Goal: Transaction & Acquisition: Purchase product/service

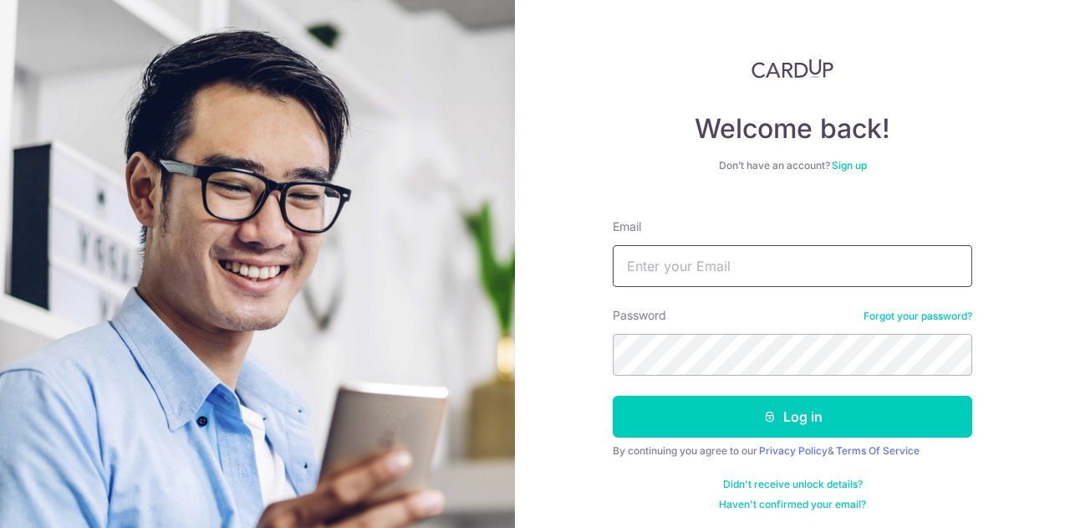
click at [730, 261] on input "Email" at bounding box center [793, 266] width 360 height 42
type input "[EMAIL_ADDRESS][DOMAIN_NAME]"
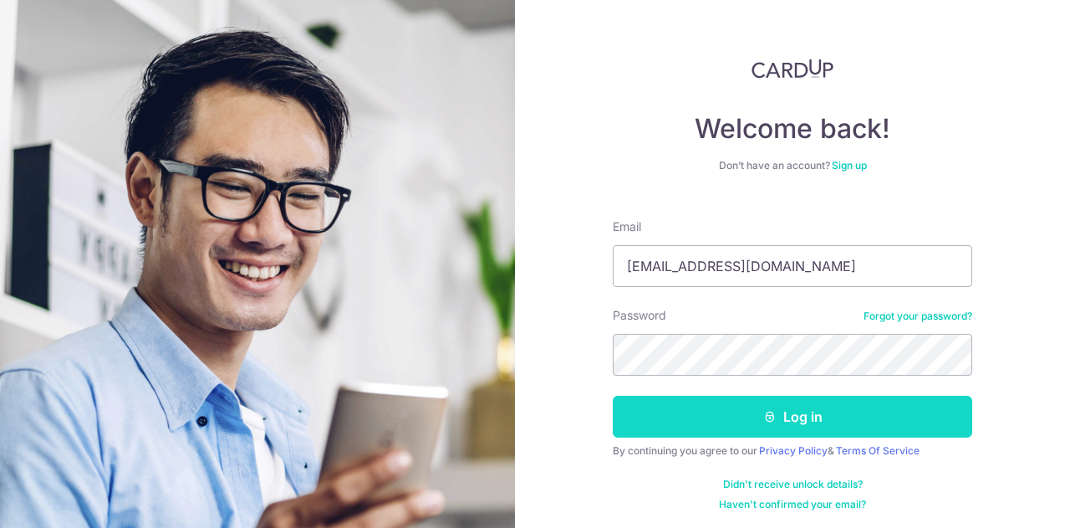
click at [733, 407] on button "Log in" at bounding box center [793, 417] width 360 height 42
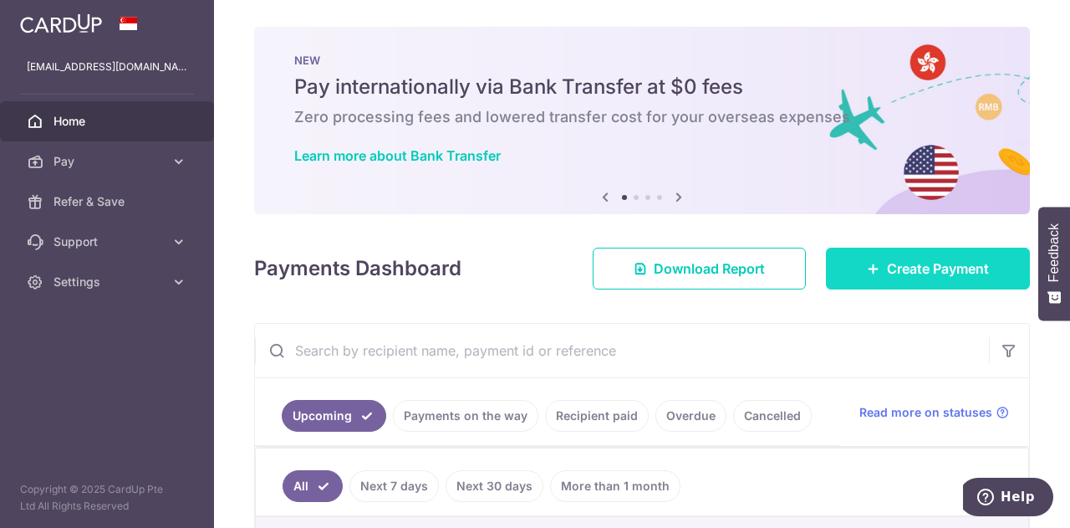
click at [901, 273] on span "Create Payment" at bounding box center [938, 268] width 102 height 20
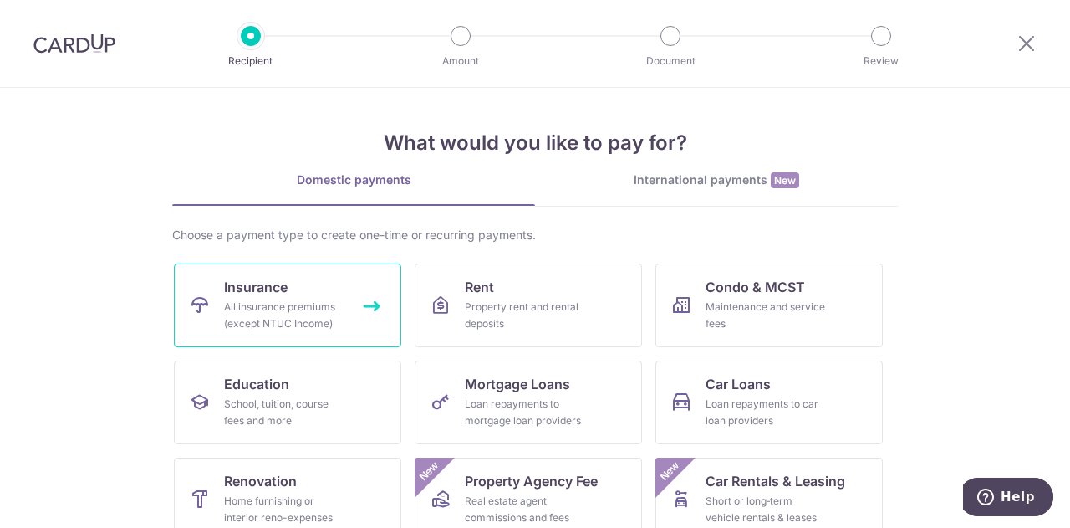
click at [368, 299] on link "Insurance All insurance premiums (except NTUC Income)" at bounding box center [287, 305] width 227 height 84
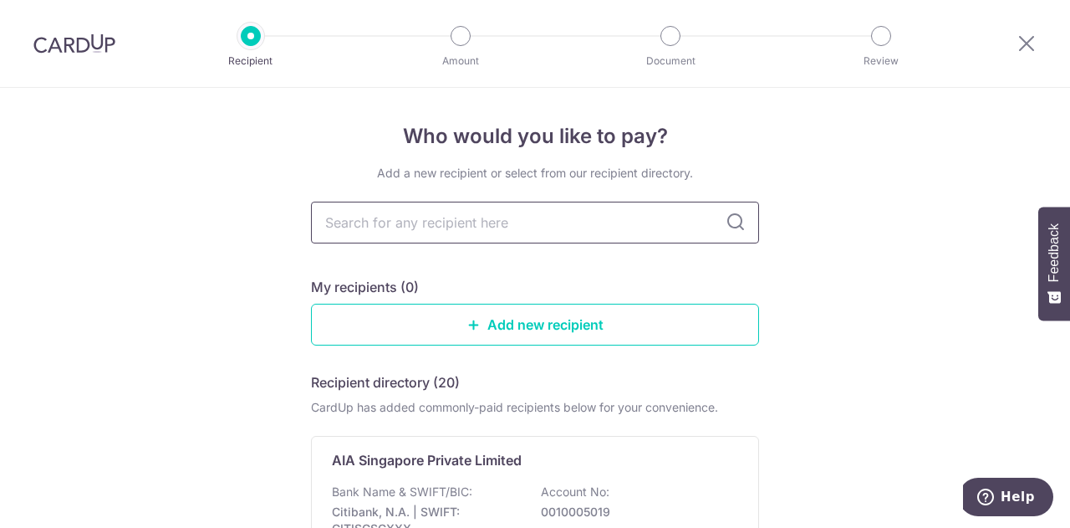
click at [445, 207] on input "text" at bounding box center [535, 223] width 448 height 42
type input "prudential"
click at [430, 212] on input "prudential" at bounding box center [535, 223] width 448 height 42
drag, startPoint x: 343, startPoint y: 225, endPoint x: 938, endPoint y: 283, distance: 598.3
click at [938, 283] on div "Who would you like to pay? Add a new recipient or select from our recipient dir…" at bounding box center [535, 416] width 1070 height 656
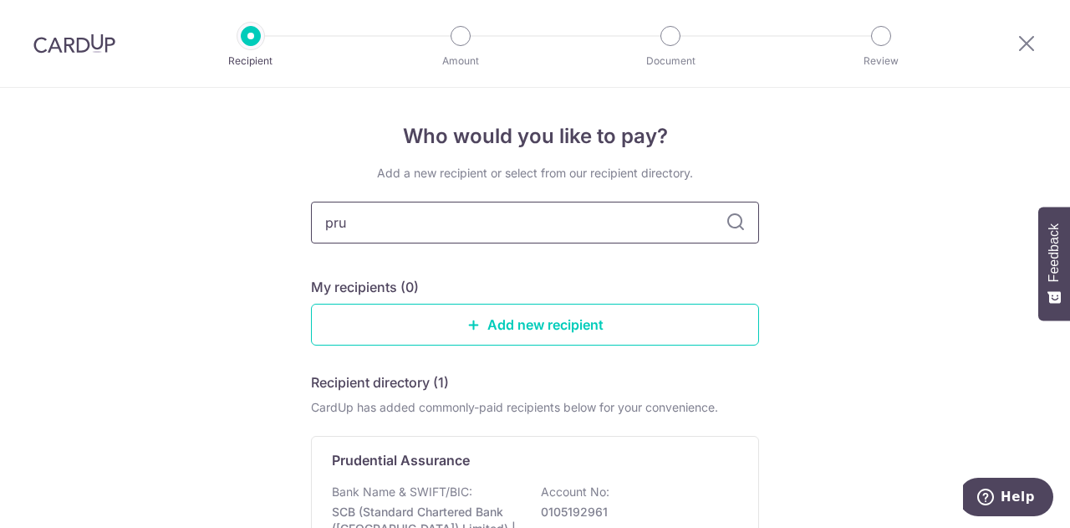
type input "pru"
click at [728, 218] on icon at bounding box center [736, 222] width 20 height 20
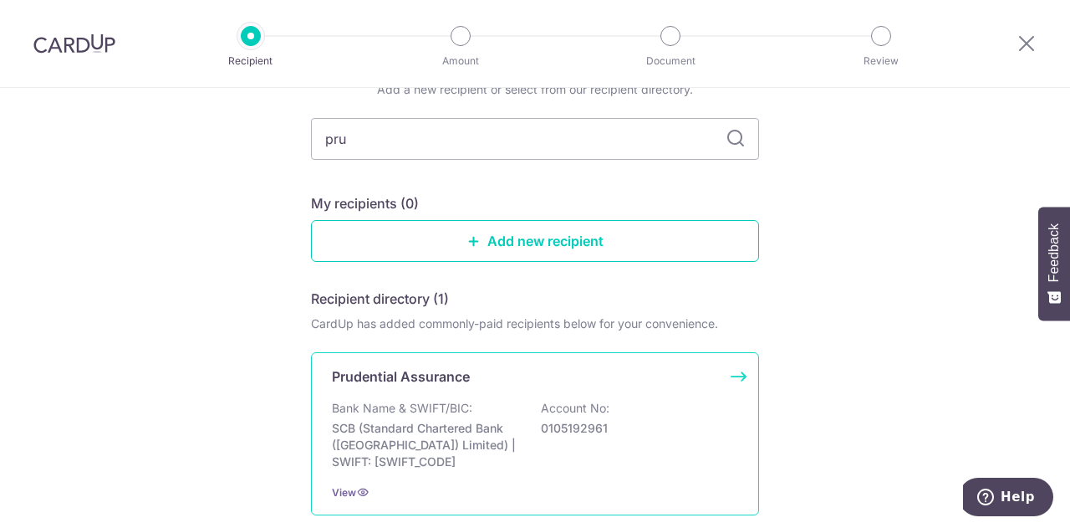
click at [401, 405] on p "Bank Name & SWIFT/BIC:" at bounding box center [402, 408] width 140 height 17
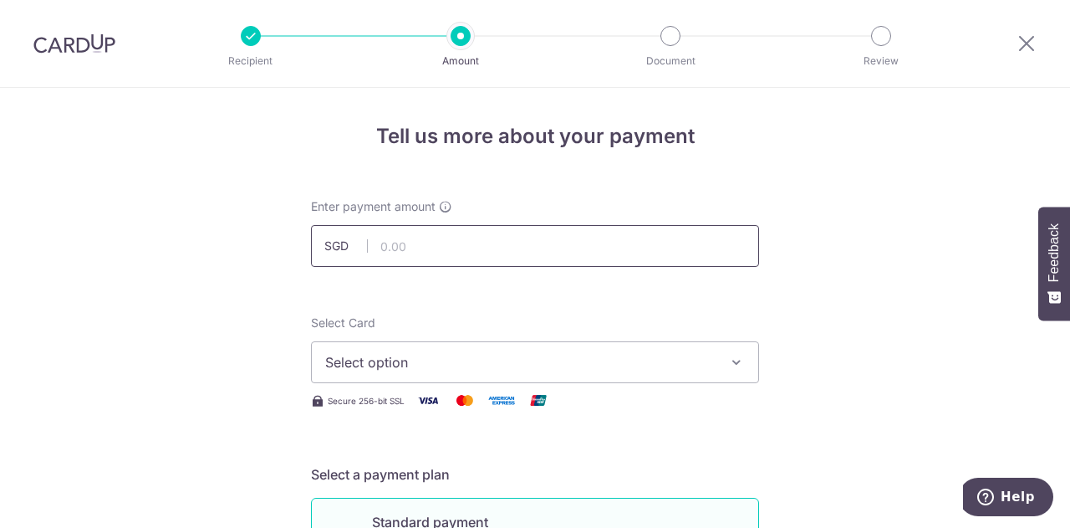
click at [436, 248] on input "text" at bounding box center [535, 246] width 448 height 42
type input "914.40"
click at [529, 354] on span "Select option" at bounding box center [520, 362] width 390 height 20
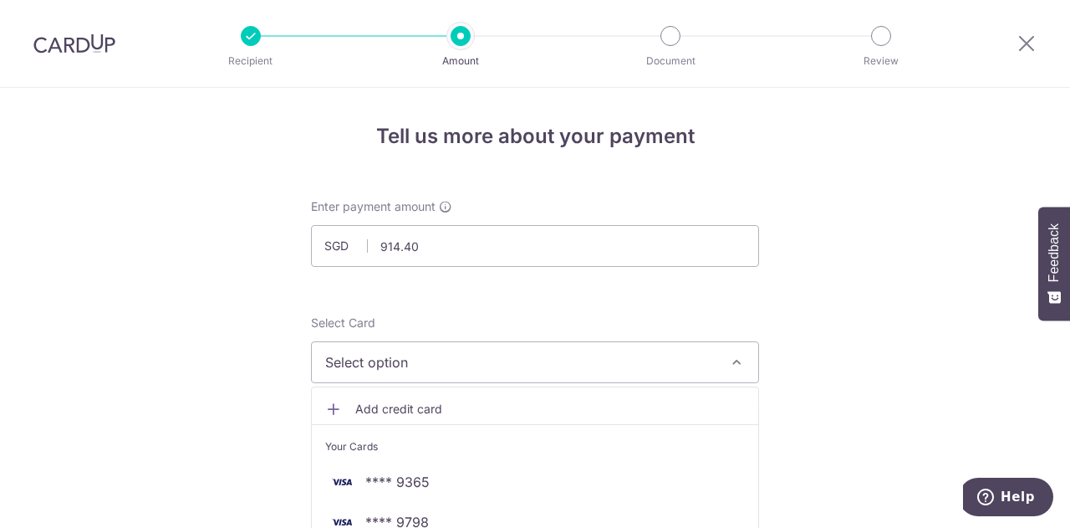
scroll to position [84, 0]
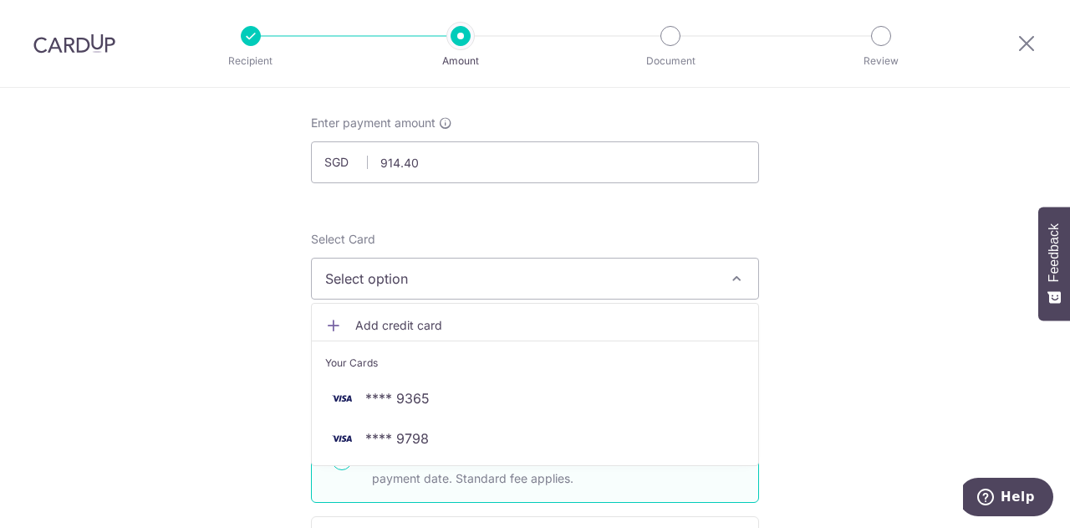
click at [444, 325] on span "Add credit card" at bounding box center [550, 325] width 390 height 17
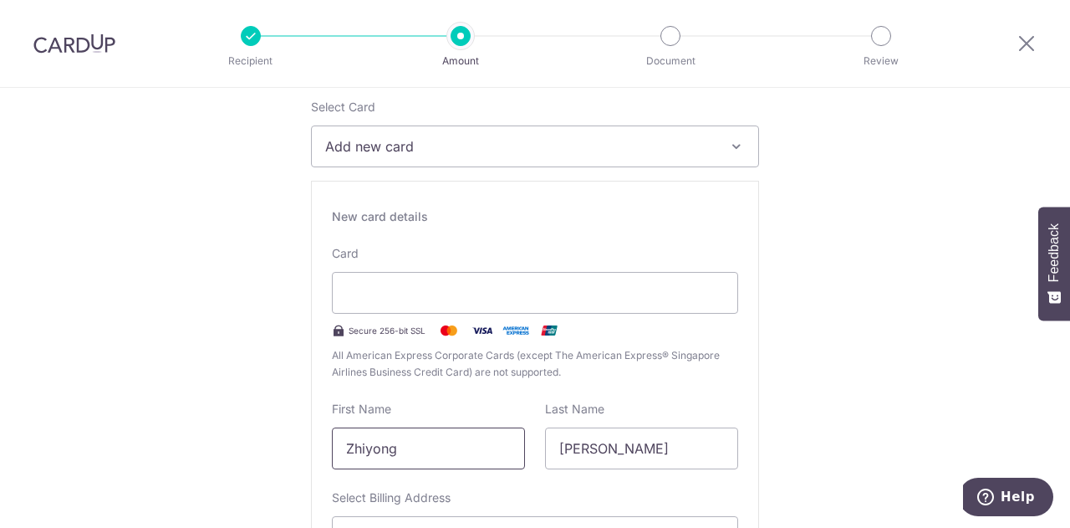
scroll to position [251, 0]
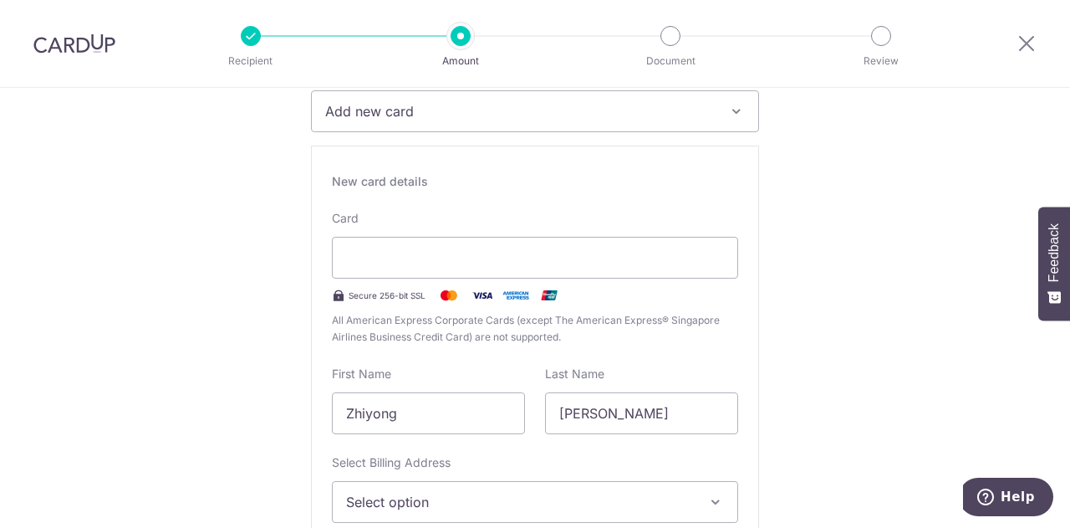
click at [472, 202] on div "New card details Card Secure 256-bit SSL All American Express Corporate Cards (…" at bounding box center [535, 386] width 448 height 480
click at [703, 188] on div "New card details" at bounding box center [535, 181] width 406 height 17
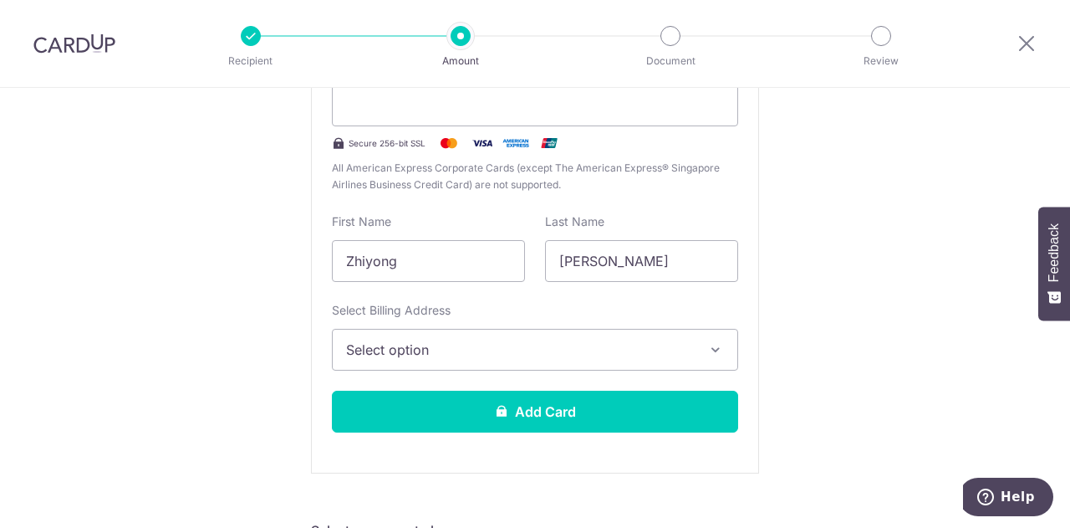
scroll to position [502, 0]
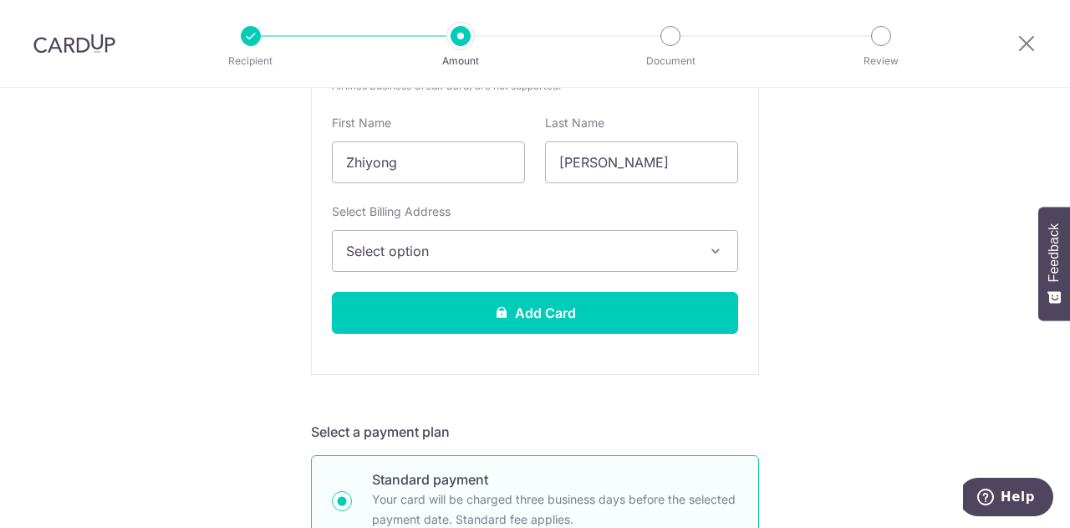
click at [547, 245] on span "Select option" at bounding box center [520, 251] width 348 height 20
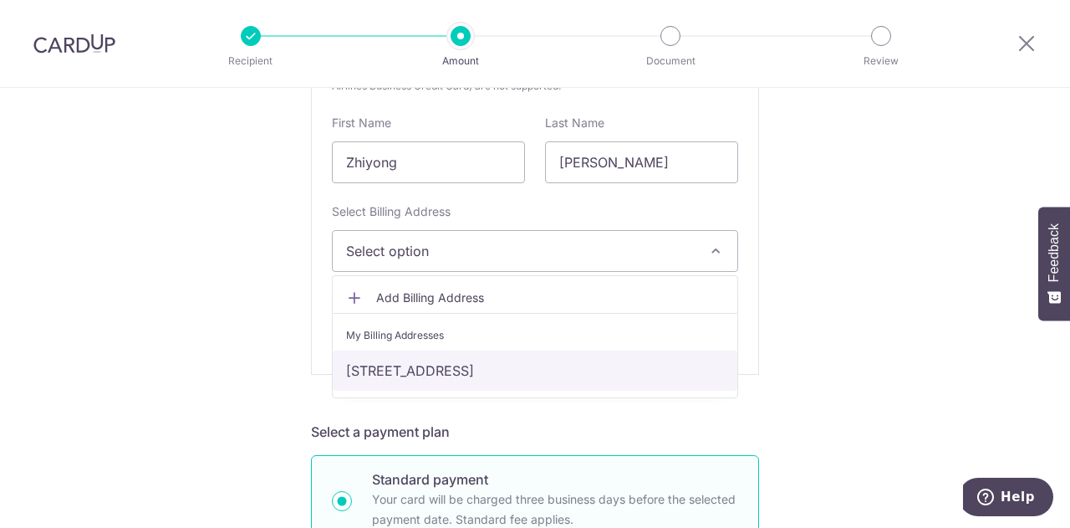
click at [507, 375] on link "730 BEDOK RESERVOIR ROAD, #04-01, Singapore, Singapore-479261" at bounding box center [535, 370] width 405 height 40
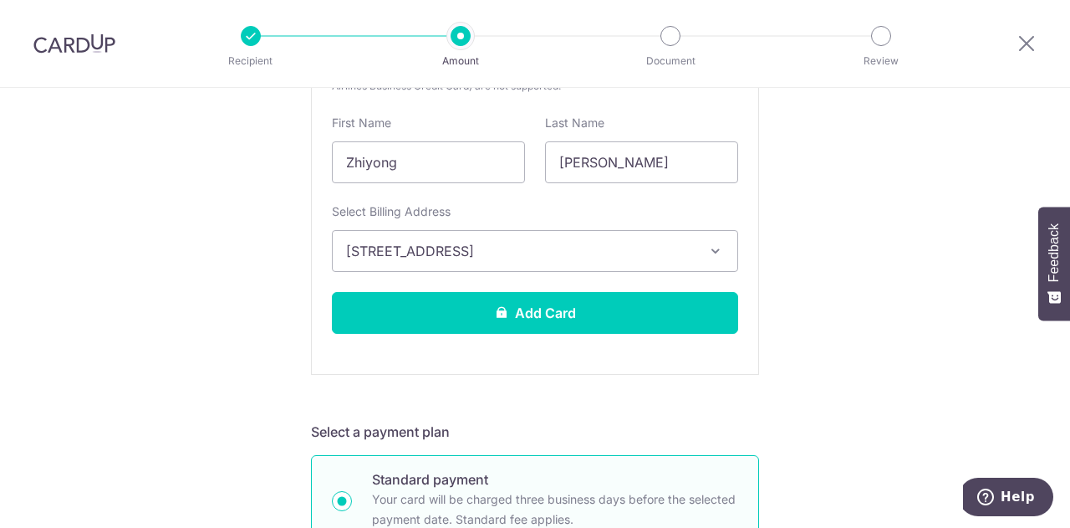
scroll to position [585, 0]
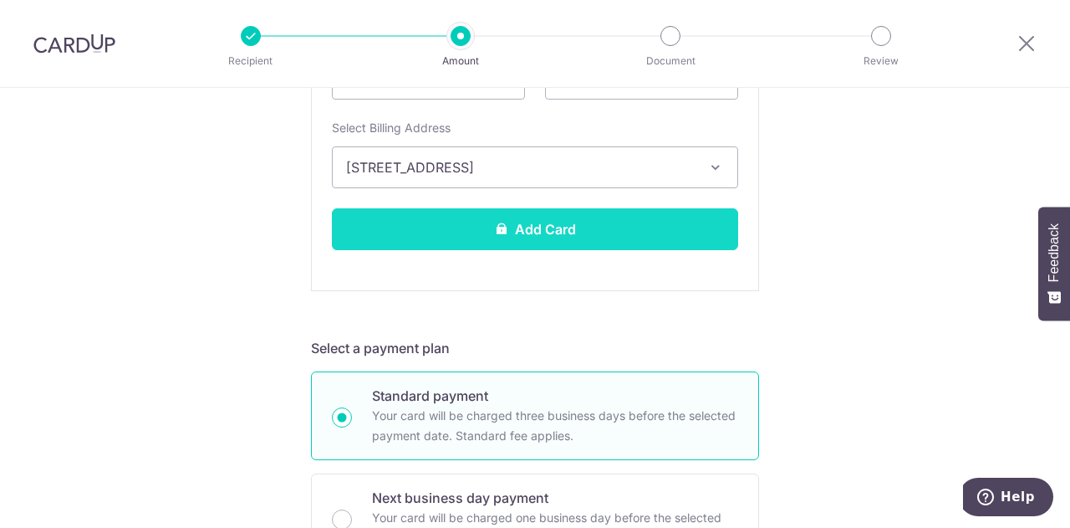
click at [537, 228] on button "Add Card" at bounding box center [535, 229] width 406 height 42
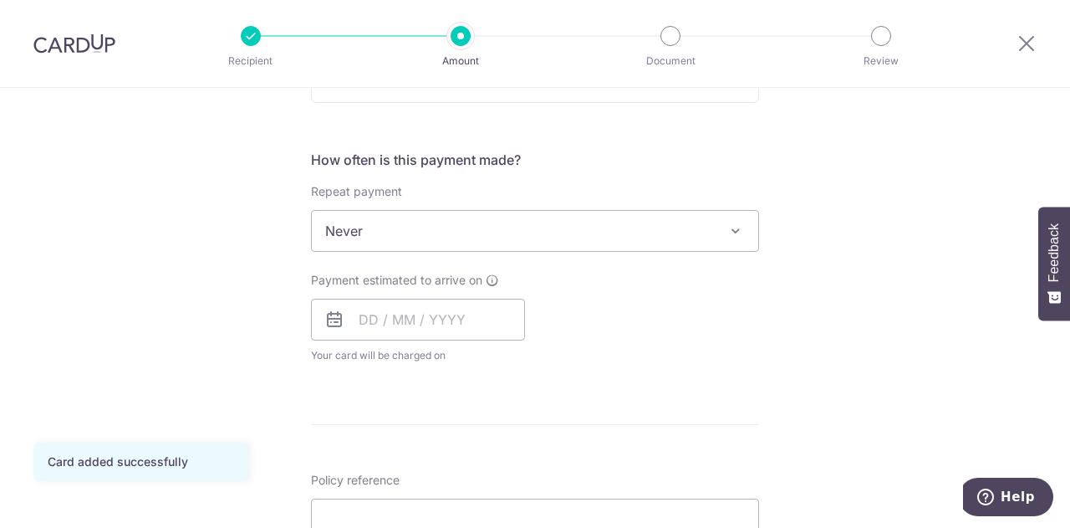
scroll to position [669, 0]
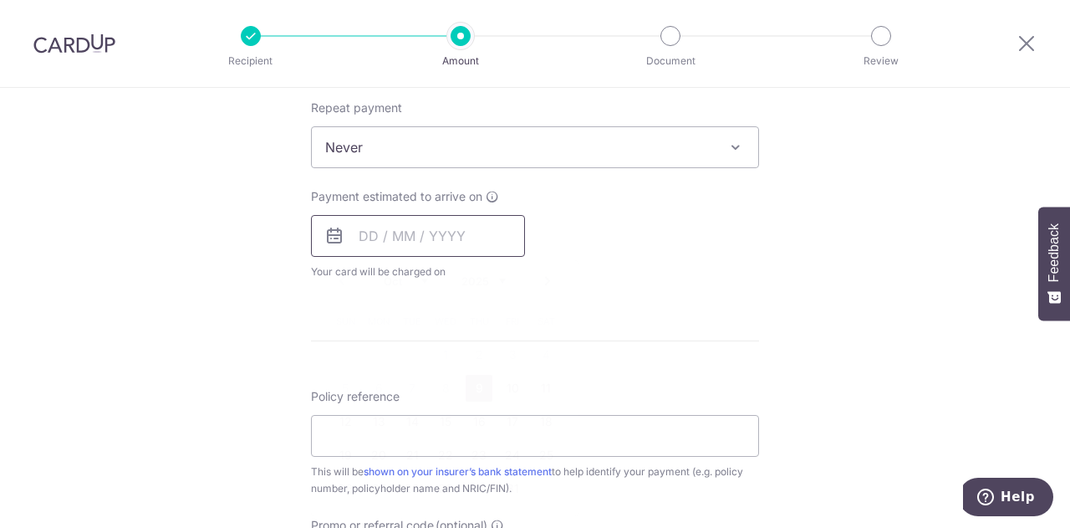
click at [369, 233] on input "text" at bounding box center [418, 236] width 214 height 42
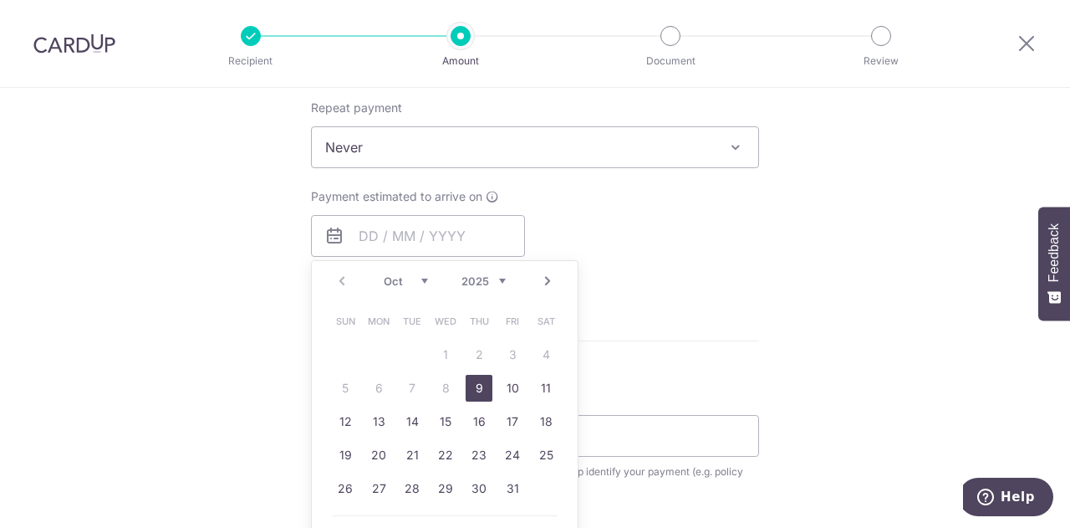
click at [236, 230] on div "Tell us more about your payment Enter payment amount SGD 914.40 914.40 Card add…" at bounding box center [535, 175] width 1070 height 1513
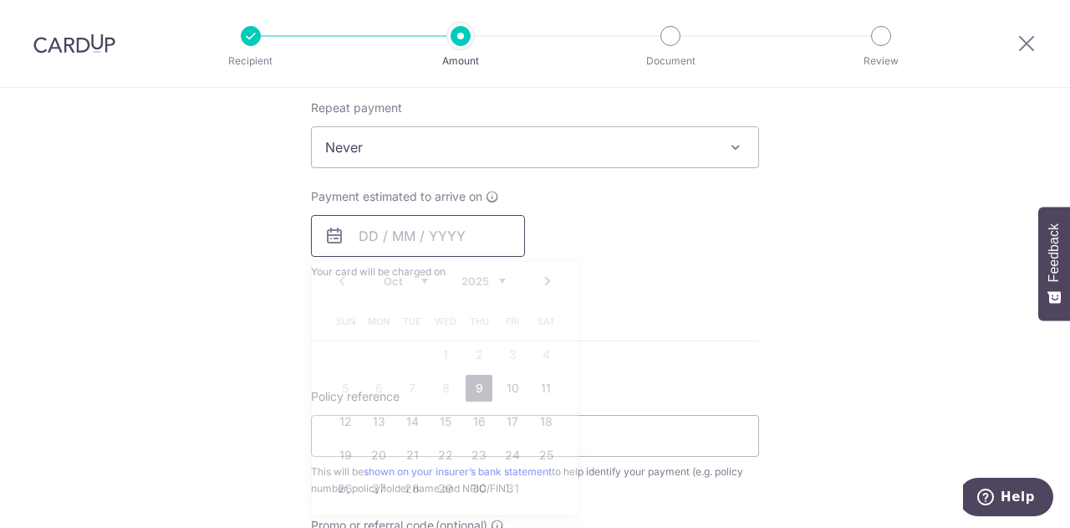
click at [361, 243] on input "text" at bounding box center [418, 236] width 214 height 42
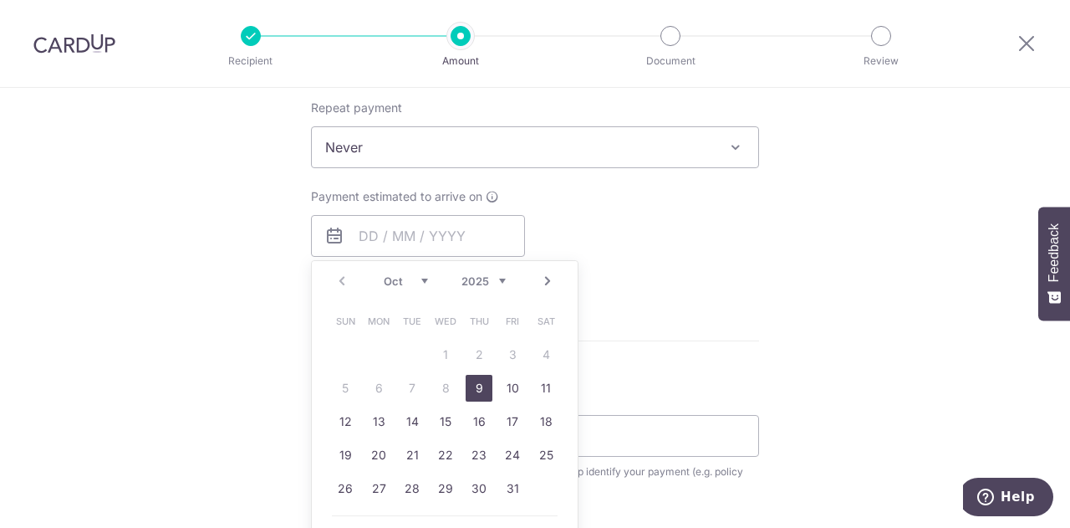
click at [546, 282] on link "Next" at bounding box center [548, 281] width 20 height 20
click at [344, 280] on link "Prev" at bounding box center [342, 281] width 20 height 20
click at [507, 484] on link "31" at bounding box center [512, 488] width 27 height 27
type input "[DATE]"
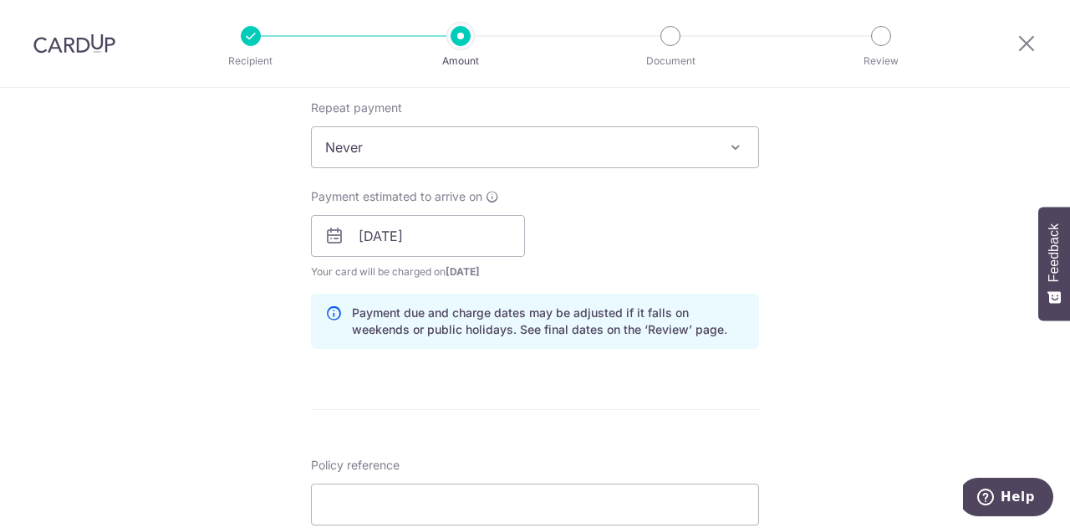
scroll to position [920, 0]
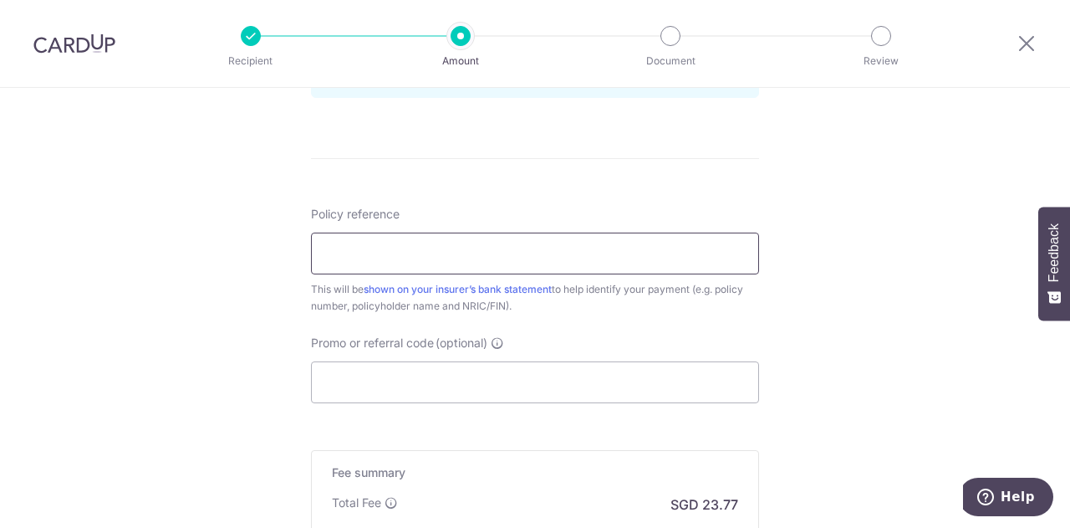
click at [536, 253] on input "Policy reference" at bounding box center [535, 253] width 448 height 42
click at [491, 242] on input "Policy reference" at bounding box center [535, 253] width 448 height 42
click at [580, 247] on input "Policy reference" at bounding box center [535, 253] width 448 height 42
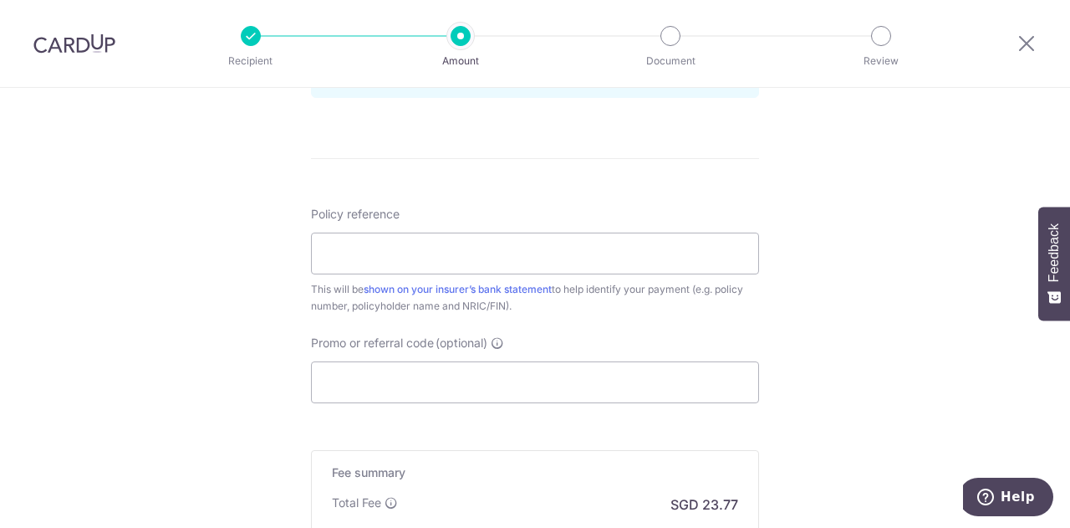
click at [648, 260] on input "Policy reference" at bounding box center [535, 253] width 448 height 42
click at [663, 270] on input "Policy reference" at bounding box center [535, 253] width 448 height 42
click at [669, 265] on input "Policy reference" at bounding box center [535, 253] width 448 height 42
click at [494, 254] on input "Policy reference" at bounding box center [535, 253] width 448 height 42
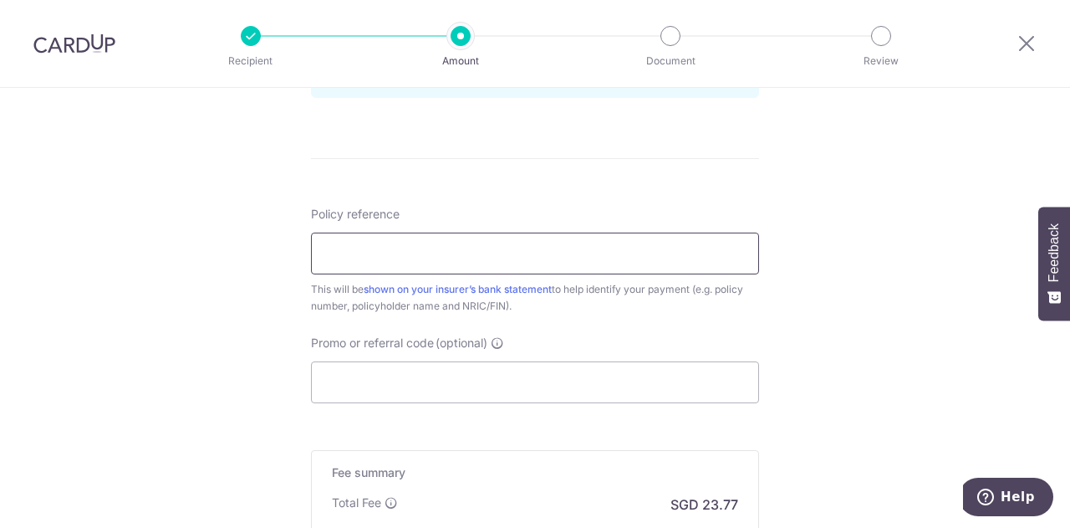
paste input "A2151082"
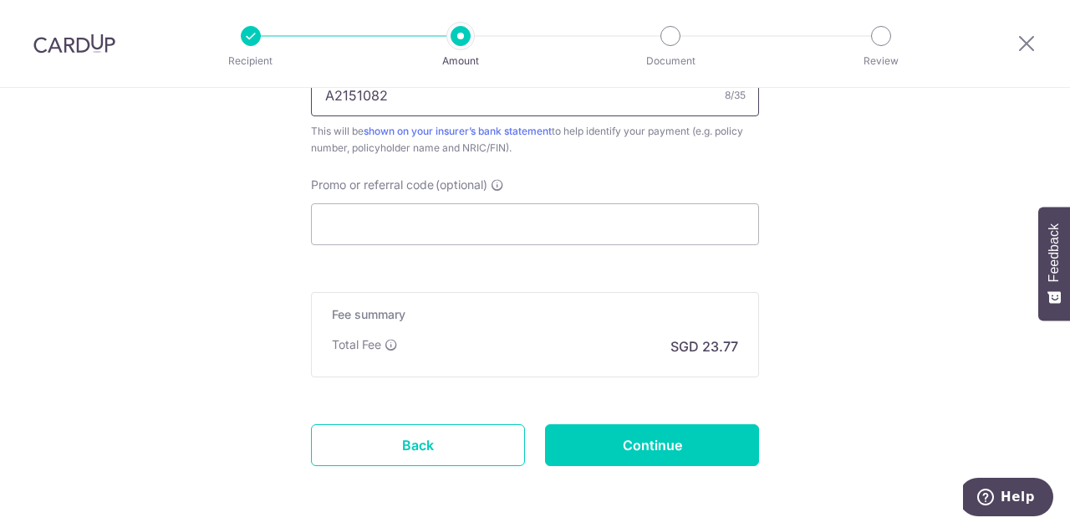
scroll to position [1087, 0]
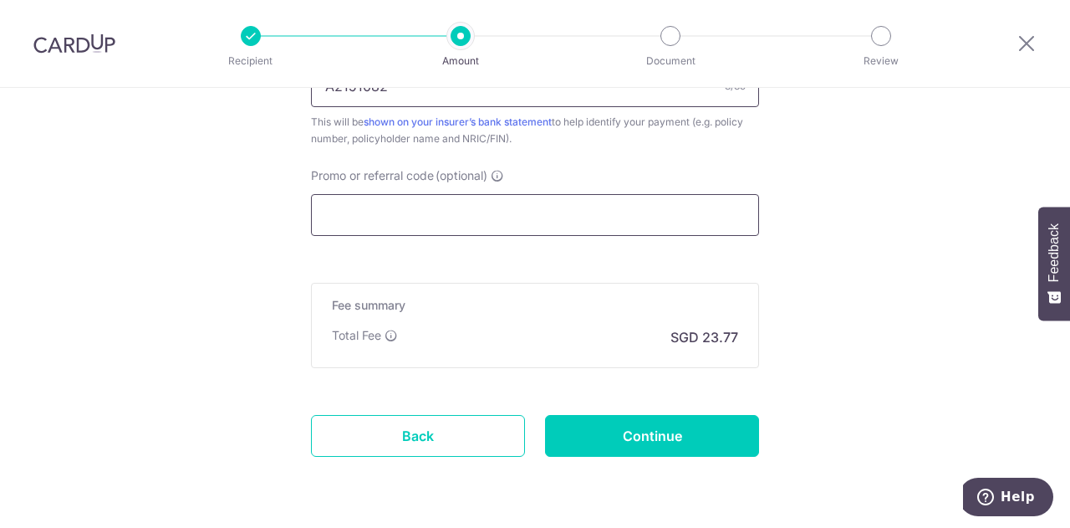
type input "A2151082"
click at [523, 222] on input "Promo or referral code (optional)" at bounding box center [535, 215] width 448 height 42
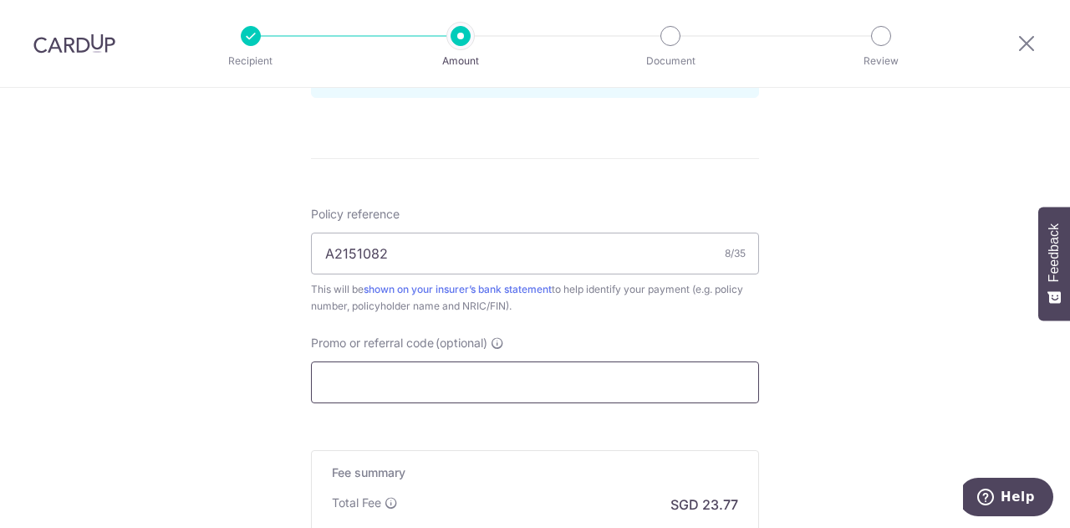
scroll to position [1003, 0]
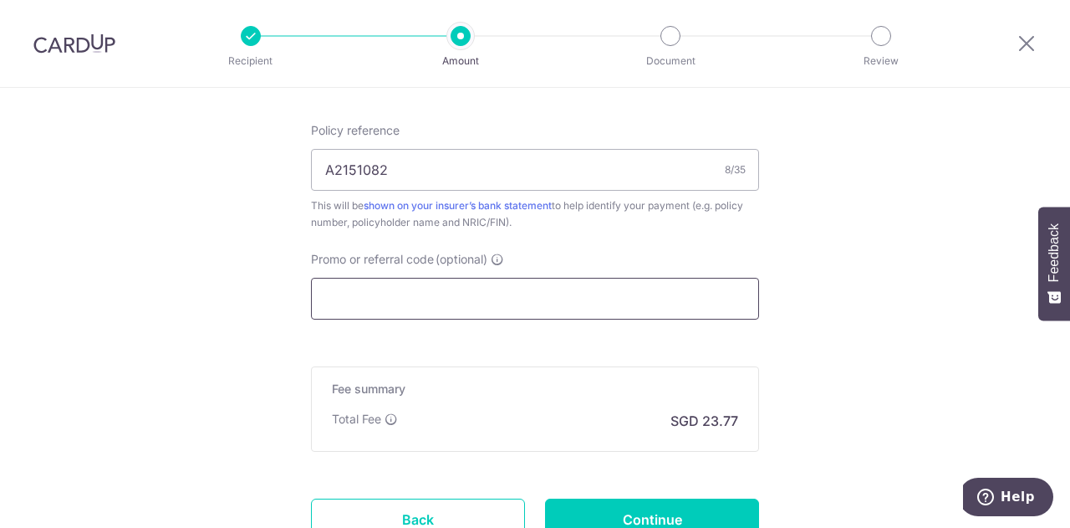
click at [477, 294] on input "Promo or referral code (optional)" at bounding box center [535, 299] width 448 height 42
paste input "OFF225"
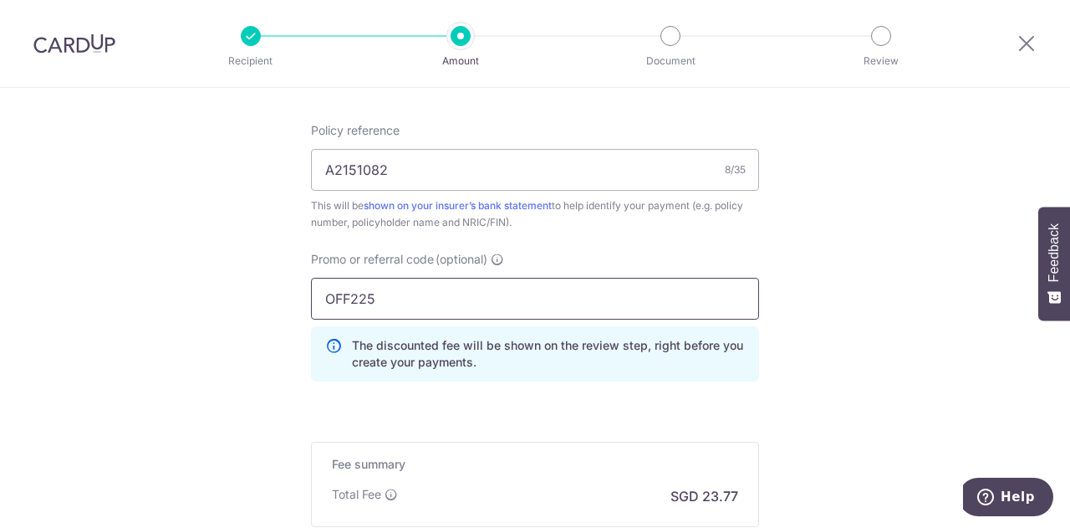
type input "OFF225"
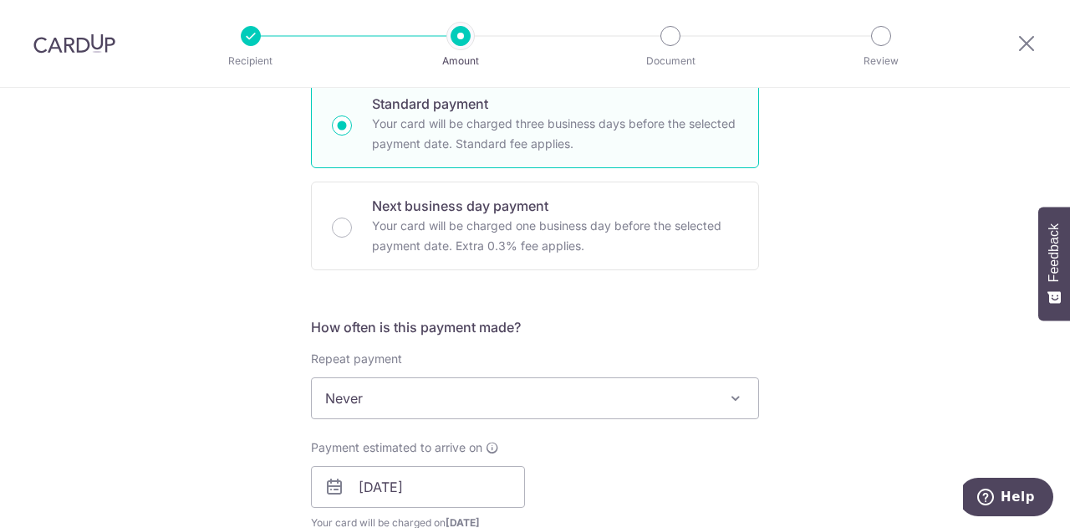
scroll to position [1087, 0]
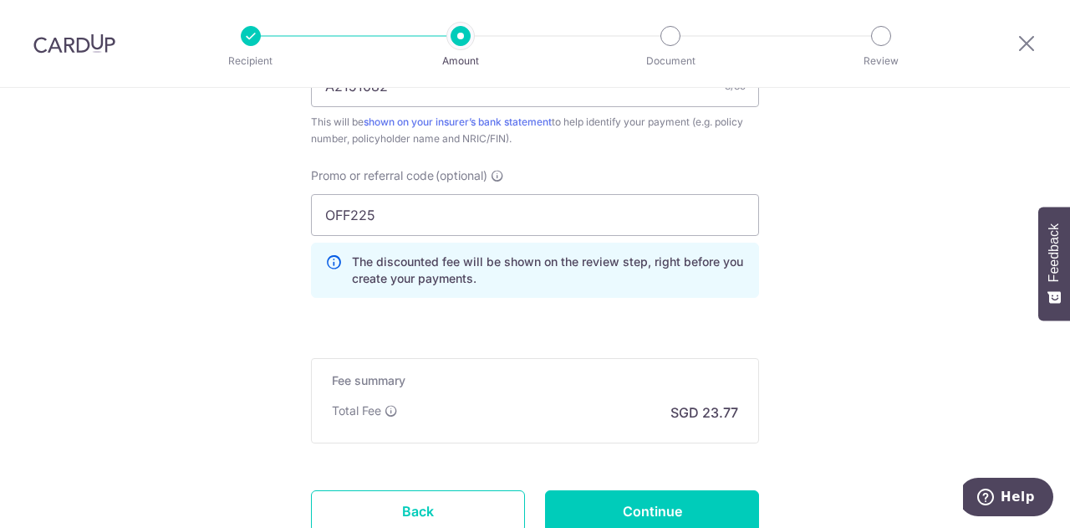
click at [660, 300] on div "Promo or referral code (optional) OFF225 The discounted fee will be shown on th…" at bounding box center [535, 239] width 468 height 144
click at [702, 501] on input "Continue" at bounding box center [652, 511] width 214 height 42
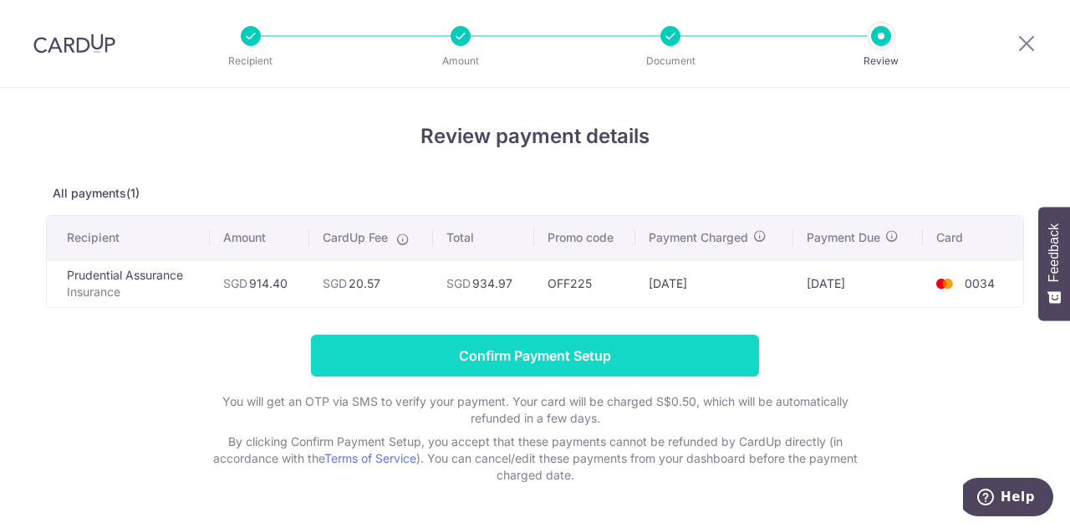
click at [574, 364] on input "Confirm Payment Setup" at bounding box center [535, 355] width 448 height 42
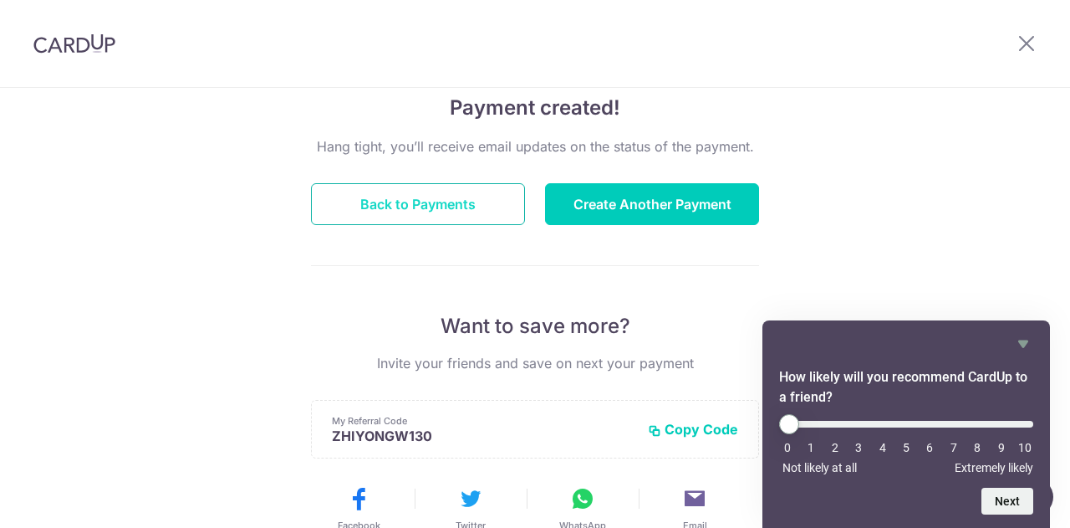
scroll to position [251, 0]
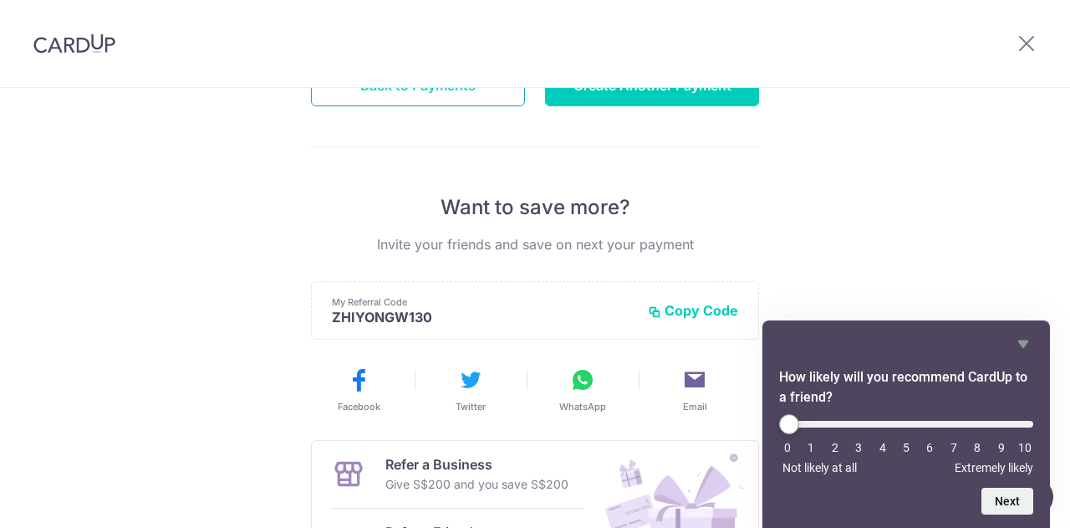
click at [405, 89] on button "Back to Payments" at bounding box center [418, 85] width 214 height 42
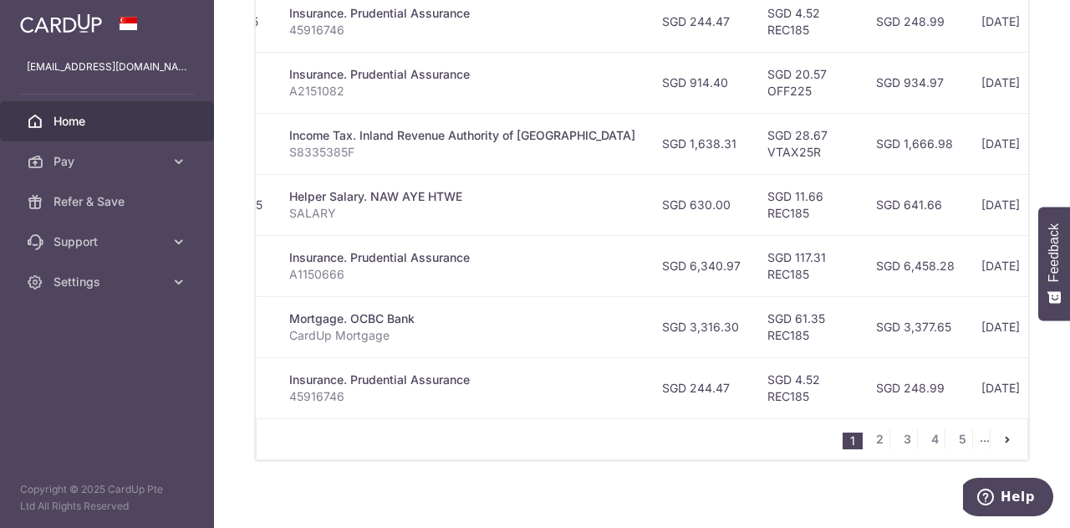
scroll to position [0, 437]
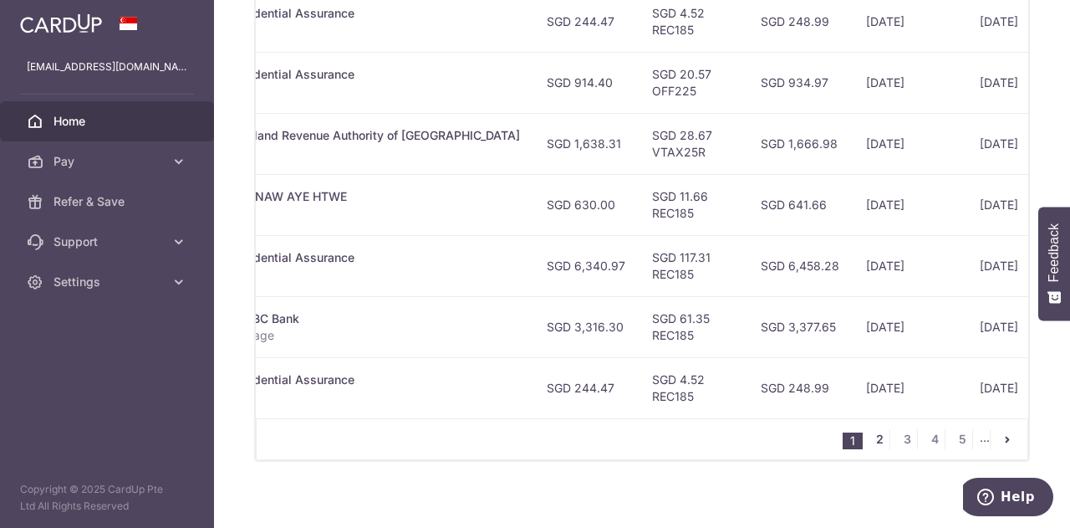
click at [877, 442] on link "2" at bounding box center [880, 439] width 20 height 20
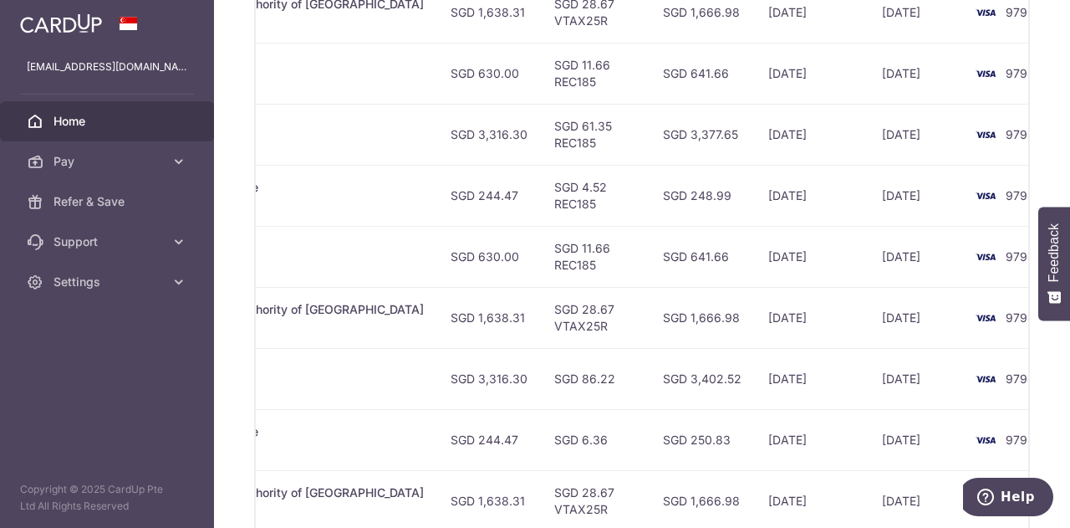
scroll to position [765, 0]
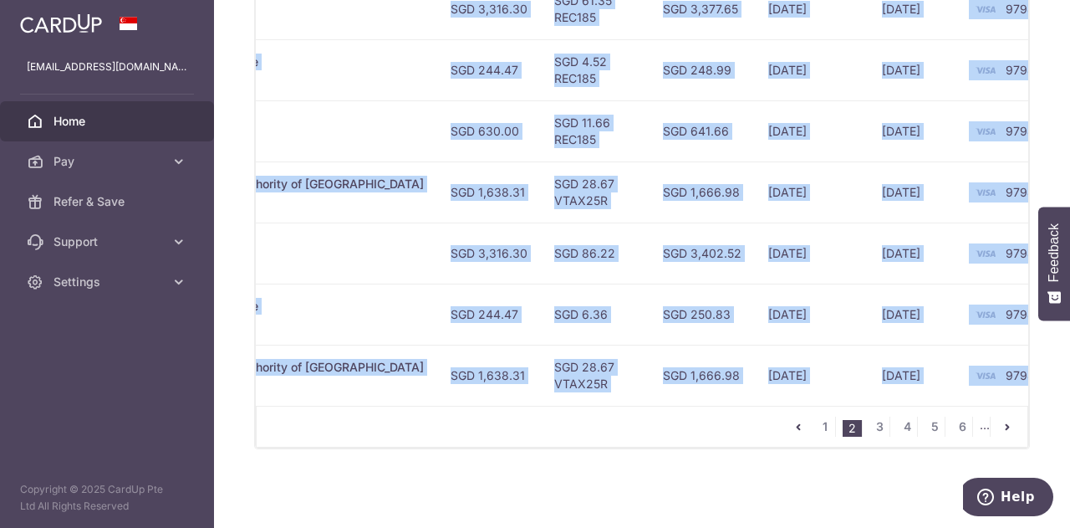
drag, startPoint x: 799, startPoint y: 407, endPoint x: 643, endPoint y: 404, distance: 156.4
click at [644, 404] on div "Status Payment ID Payment details Amount CardUp fee Total amt. Charge date Due …" at bounding box center [642, 100] width 773 height 696
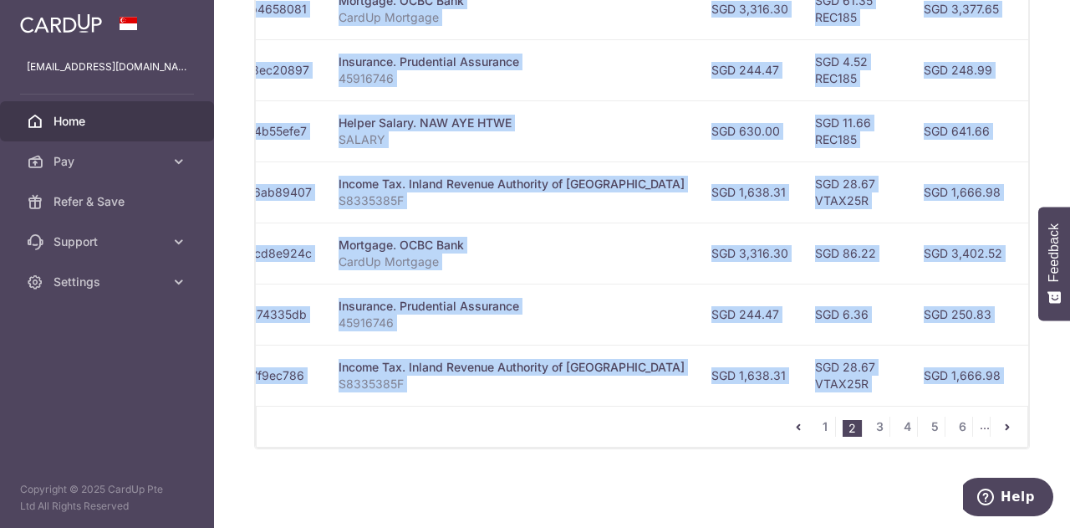
scroll to position [0, 534]
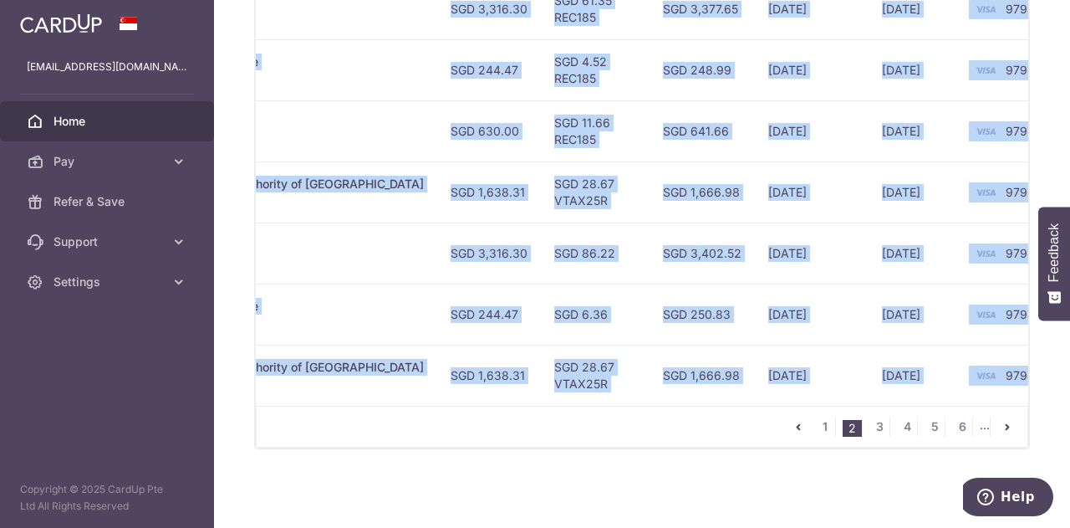
click at [343, 407] on div "1 2 3 4 5 6 ..." at bounding box center [642, 427] width 773 height 42
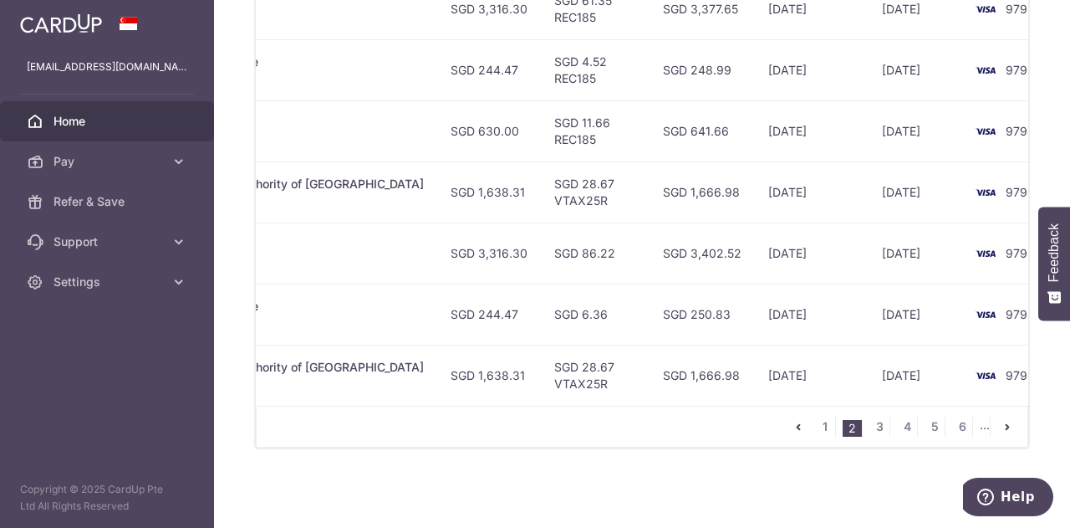
click at [343, 392] on td "Income Tax. Inland Revenue Authority of Singapore S8335385F" at bounding box center [250, 375] width 373 height 61
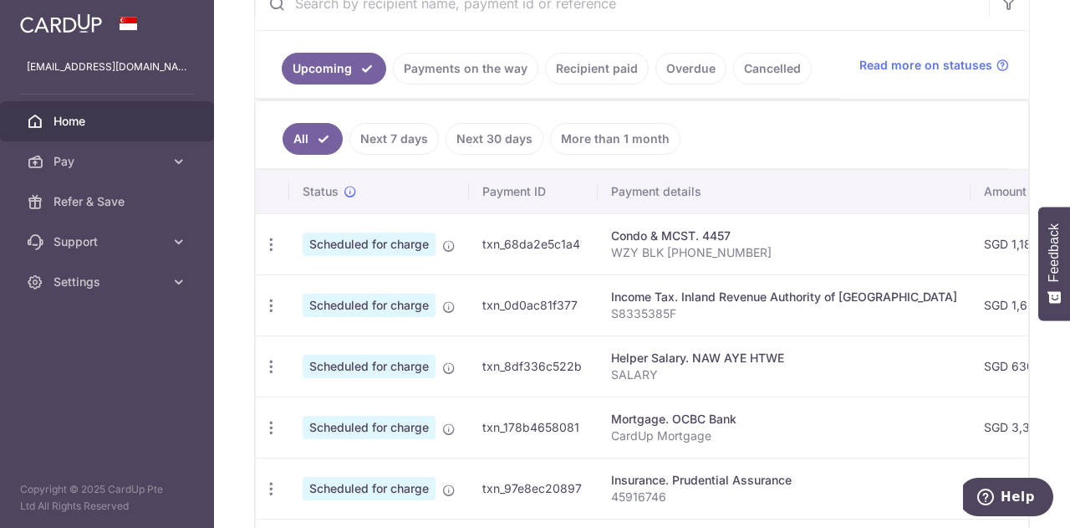
scroll to position [765, 0]
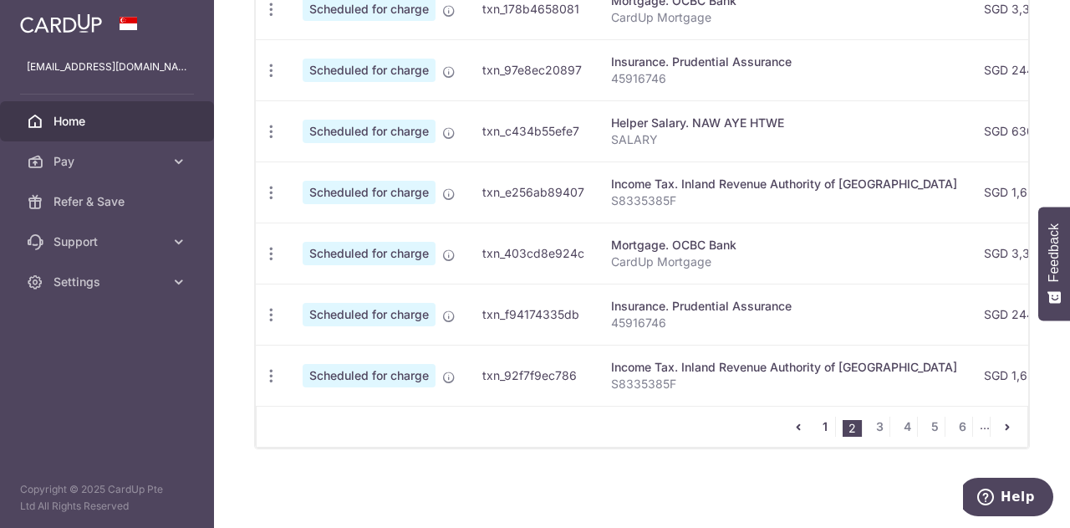
click at [817, 429] on link "1" at bounding box center [825, 426] width 20 height 20
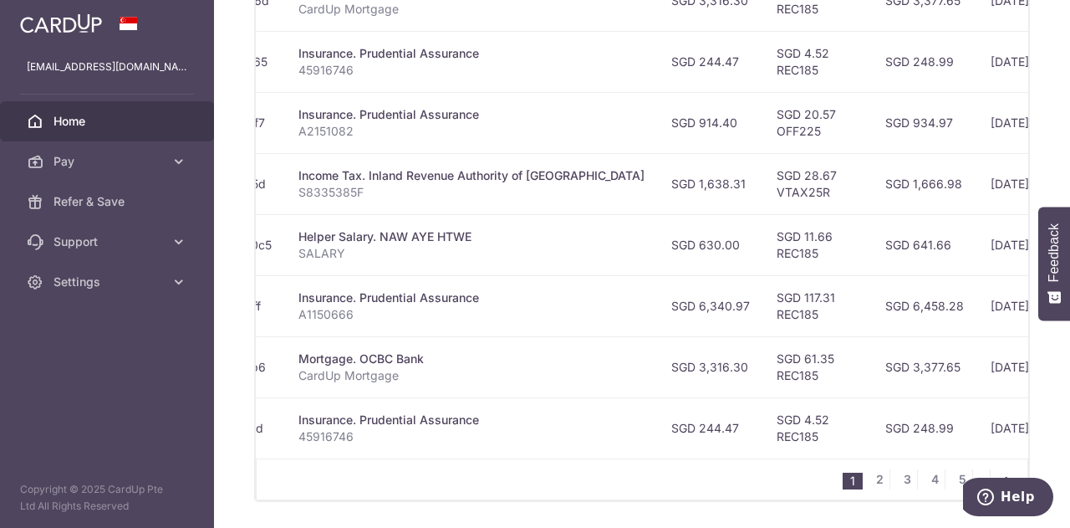
scroll to position [0, 315]
click at [847, 464] on nav "1 2 3 4 5 ..." at bounding box center [935, 479] width 185 height 40
drag, startPoint x: 847, startPoint y: 464, endPoint x: 819, endPoint y: 464, distance: 28.4
click at [820, 464] on div "1 2 3 4 5 ..." at bounding box center [642, 479] width 773 height 42
click at [803, 459] on div "1 2 3 4 5 ..." at bounding box center [642, 479] width 773 height 42
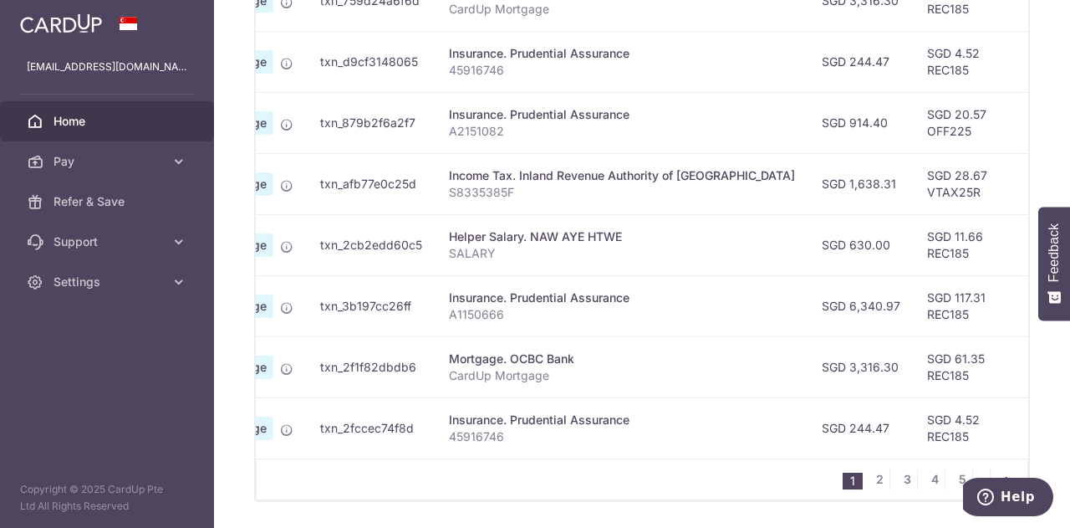
scroll to position [0, 0]
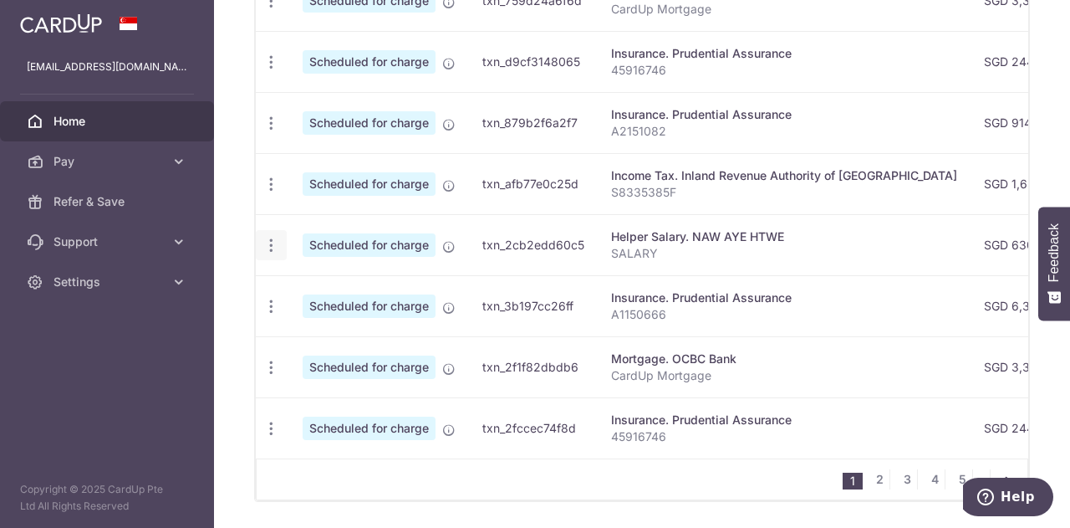
click at [264, 245] on icon "button" at bounding box center [272, 246] width 18 height 18
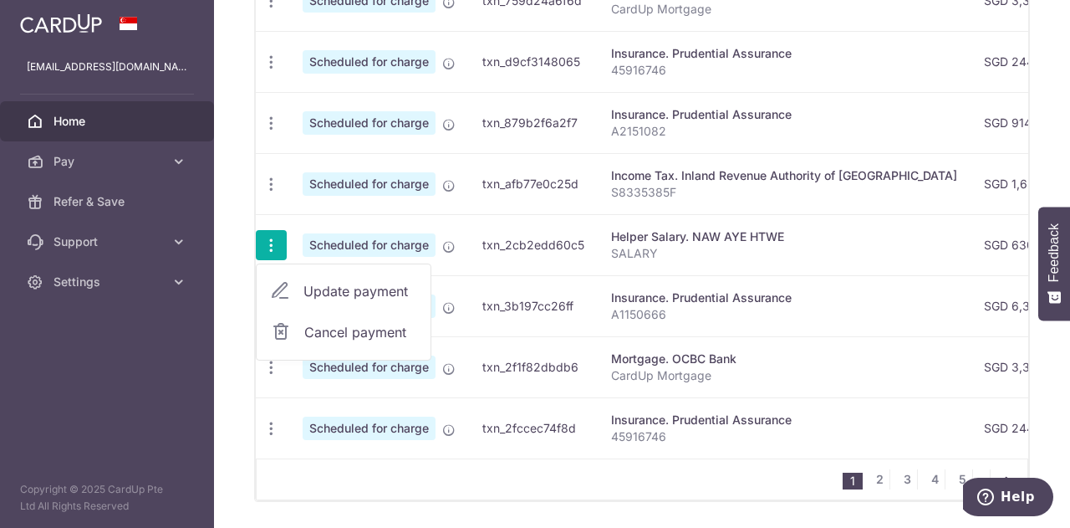
click at [336, 283] on span "Update payment" at bounding box center [361, 291] width 114 height 20
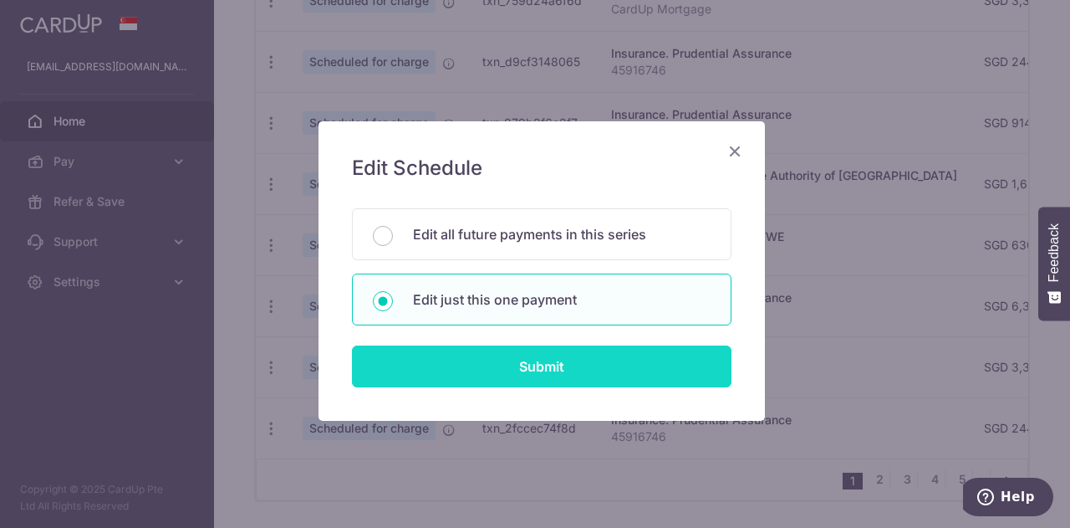
click at [515, 366] on input "Submit" at bounding box center [542, 366] width 380 height 42
radio input "true"
type input "630.00"
type input "[DATE]"
type input "SALARY"
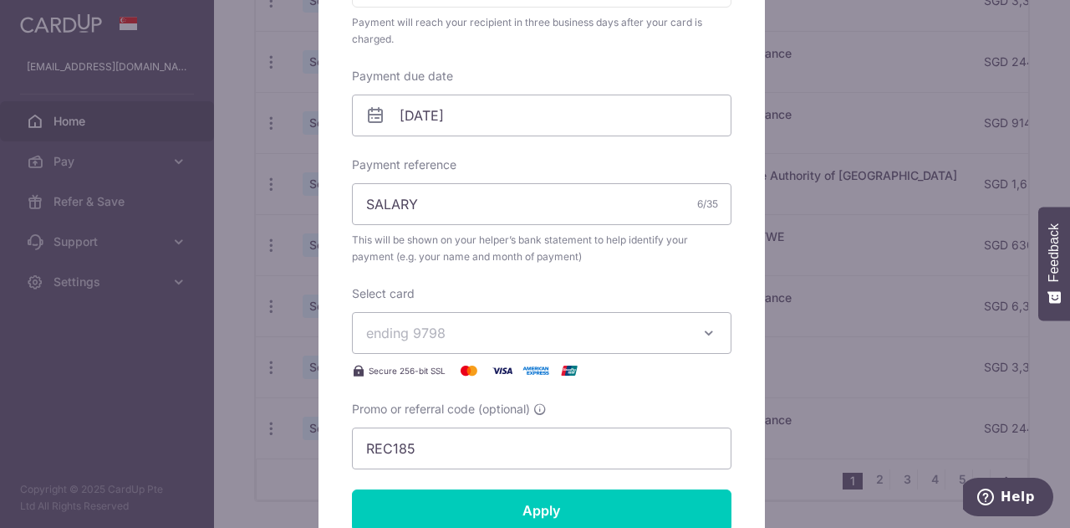
scroll to position [502, 0]
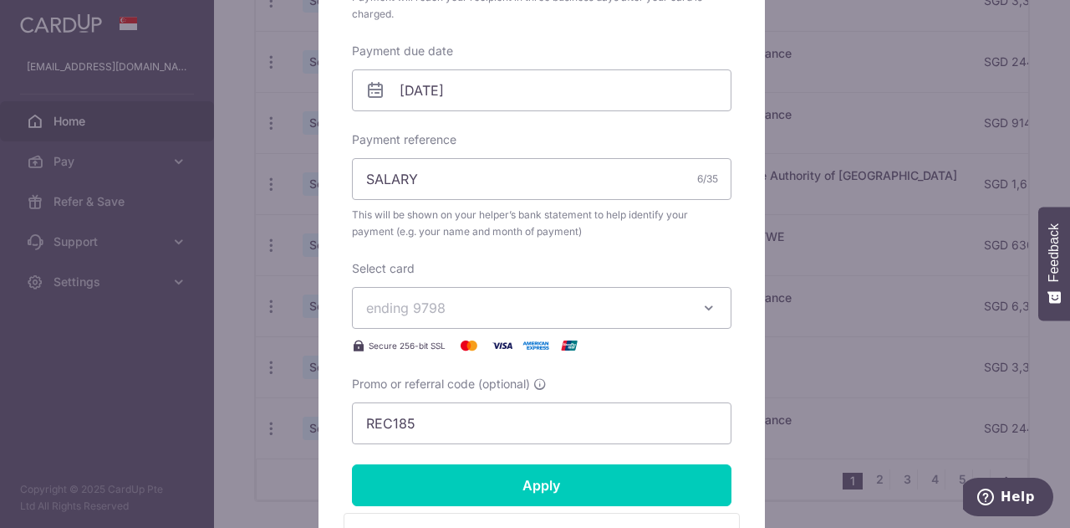
click at [614, 309] on span "ending 9798" at bounding box center [526, 308] width 321 height 20
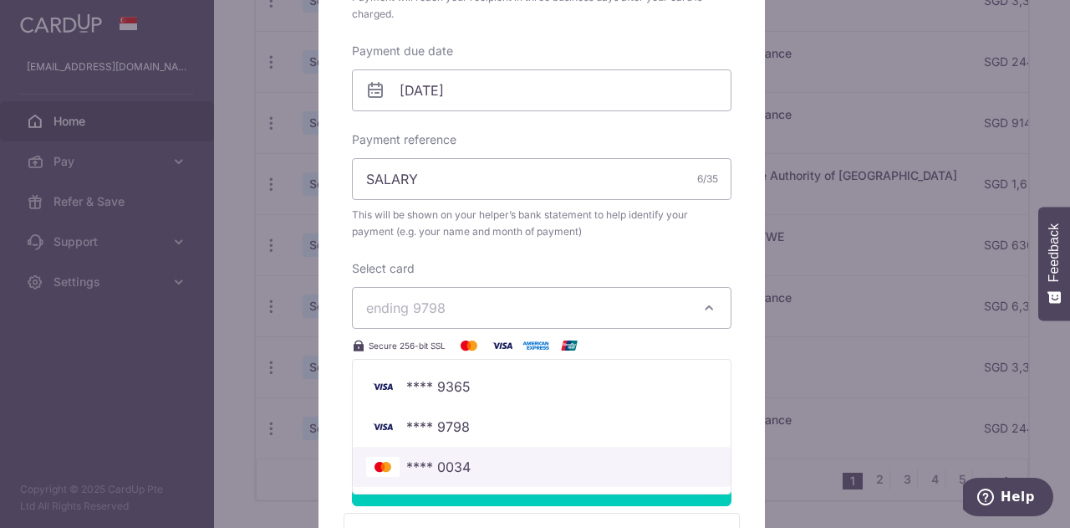
click at [503, 458] on span "**** 0034" at bounding box center [541, 467] width 351 height 20
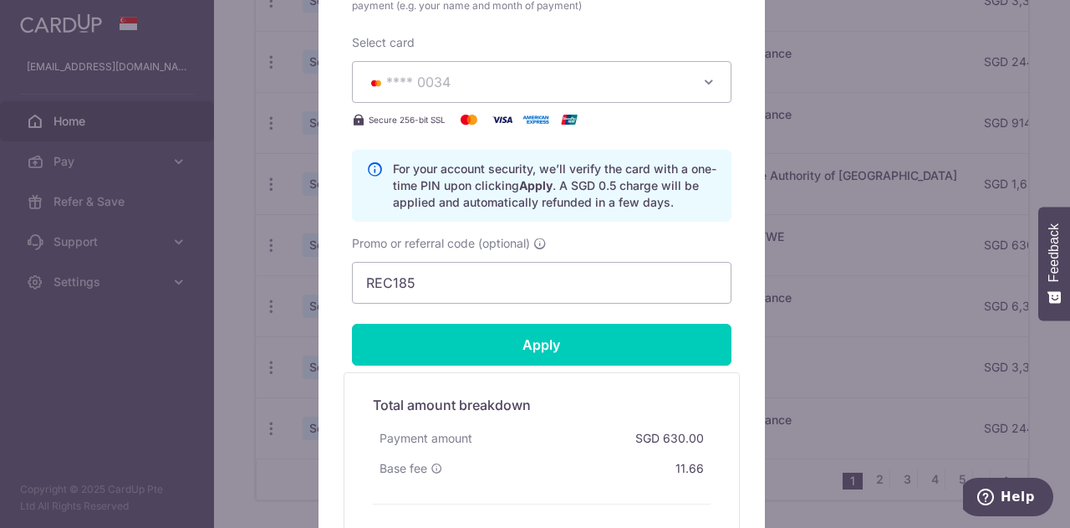
scroll to position [753, 0]
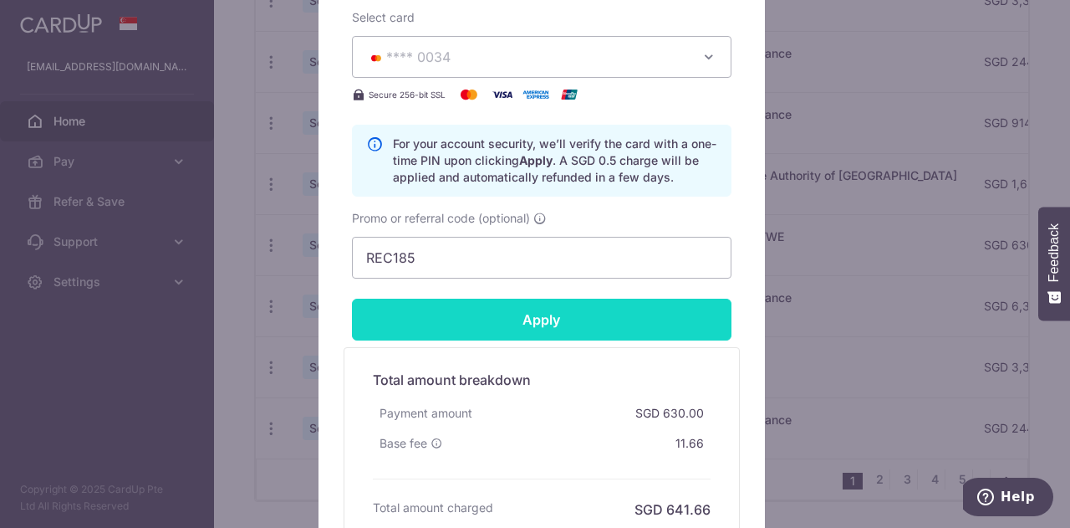
click at [535, 314] on input "Apply" at bounding box center [542, 320] width 380 height 42
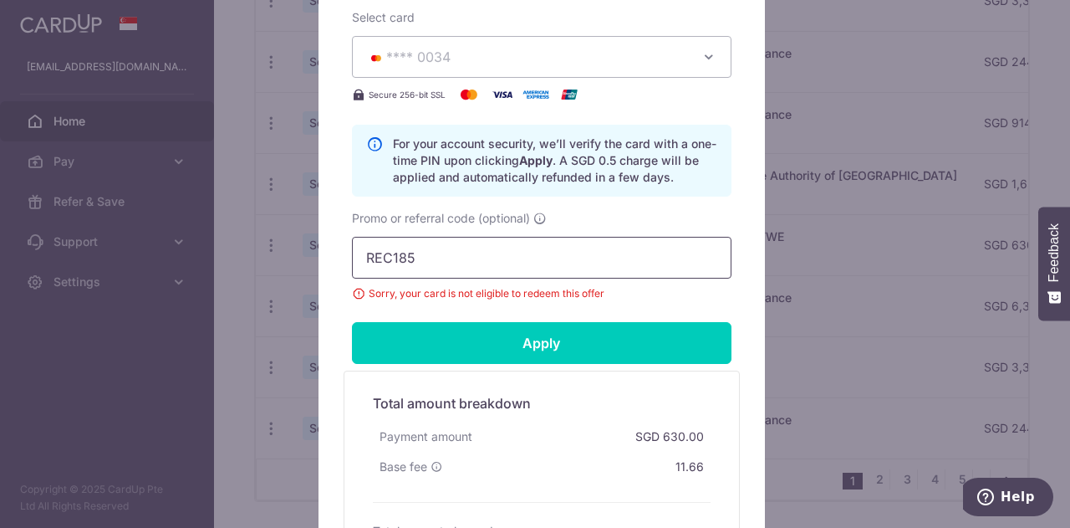
click at [517, 263] on input "REC185" at bounding box center [542, 258] width 380 height 42
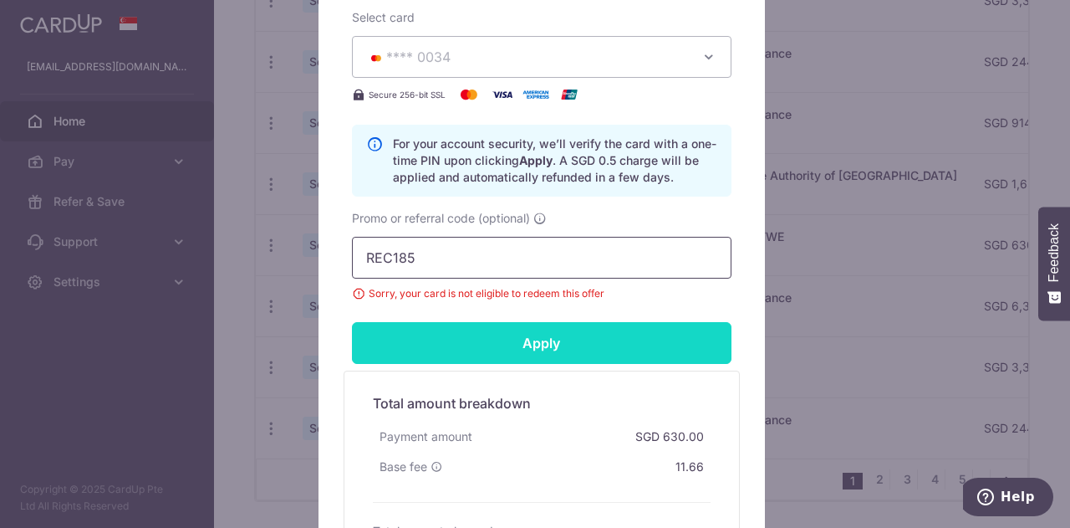
paste input "OFF22"
type input "OFF225"
click at [554, 345] on input "Apply" at bounding box center [542, 343] width 380 height 42
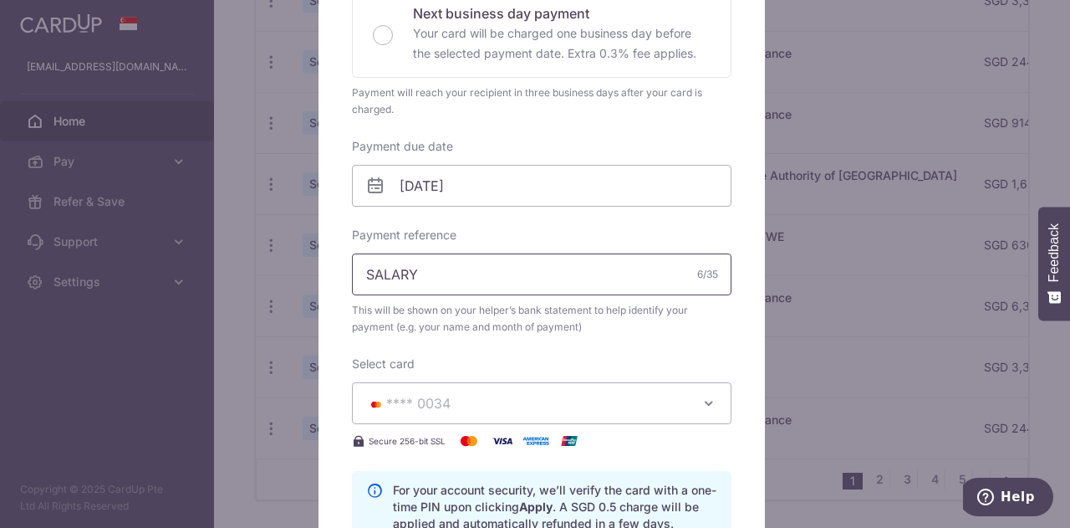
scroll to position [0, 0]
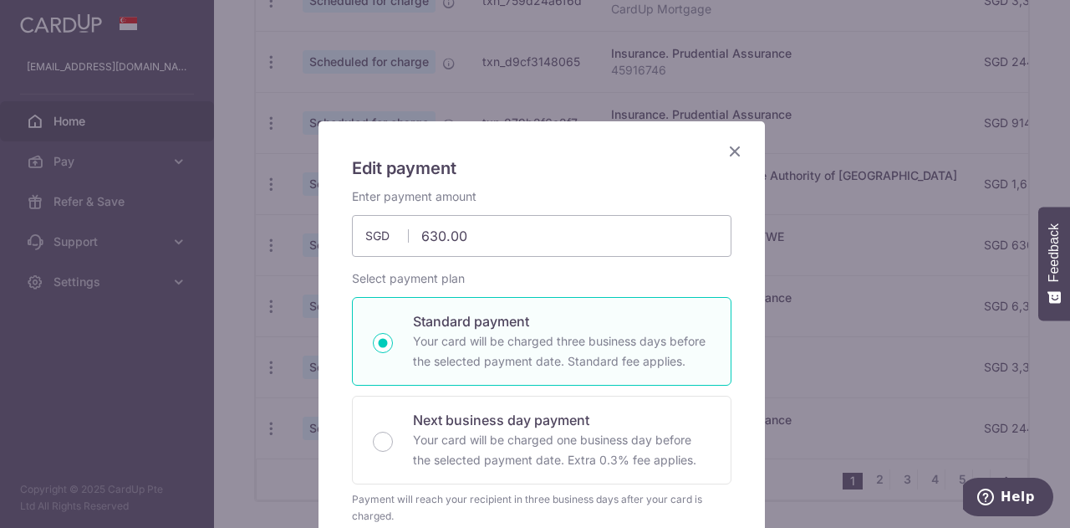
type input "Successfully Applied"
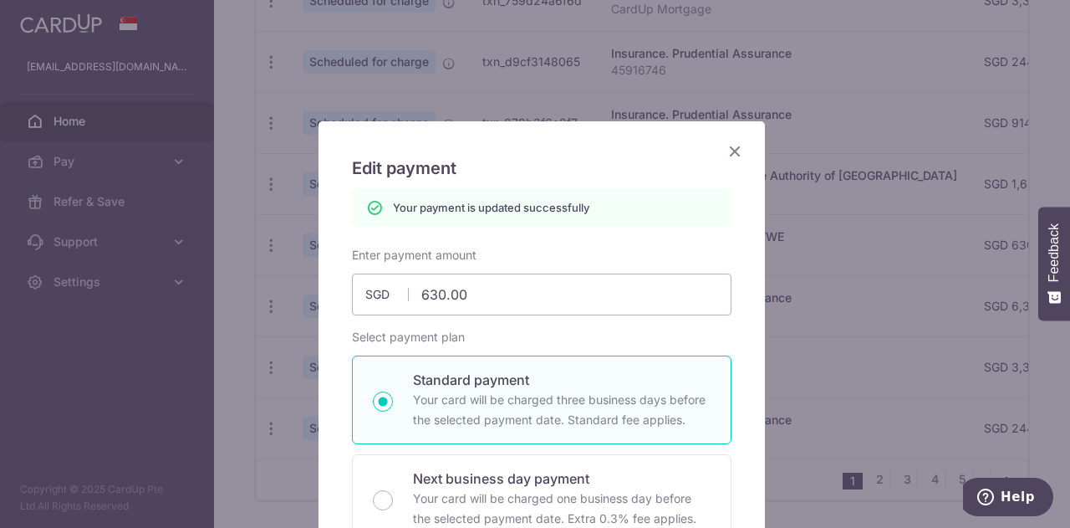
click at [733, 150] on icon "Close" at bounding box center [735, 150] width 20 height 21
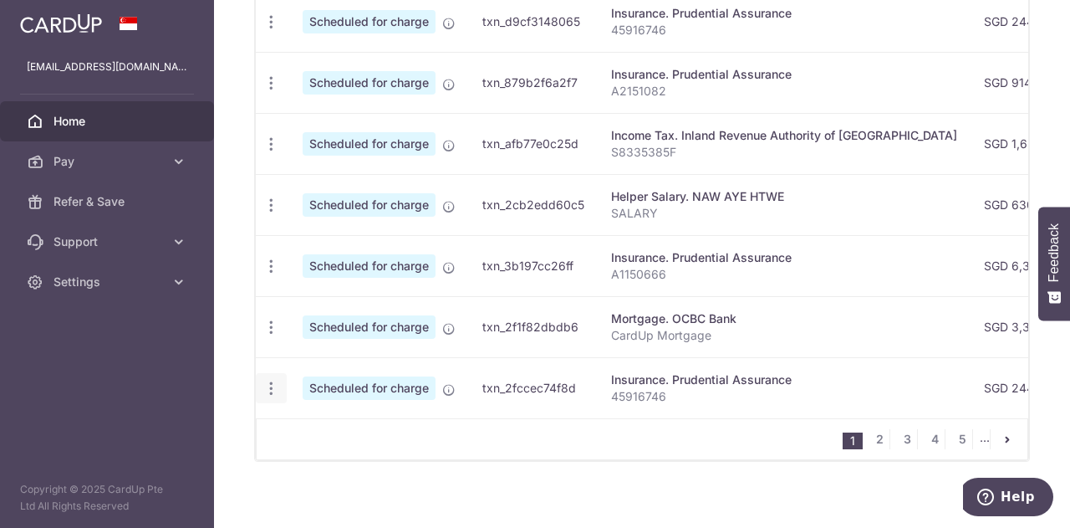
click at [268, 384] on icon "button" at bounding box center [272, 389] width 18 height 18
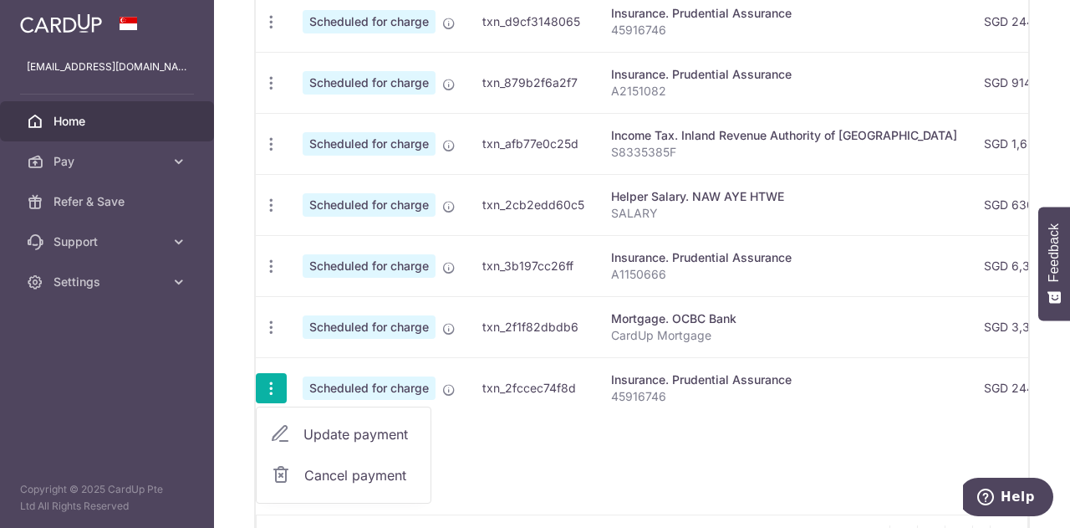
click at [349, 431] on span "Update payment" at bounding box center [361, 434] width 114 height 20
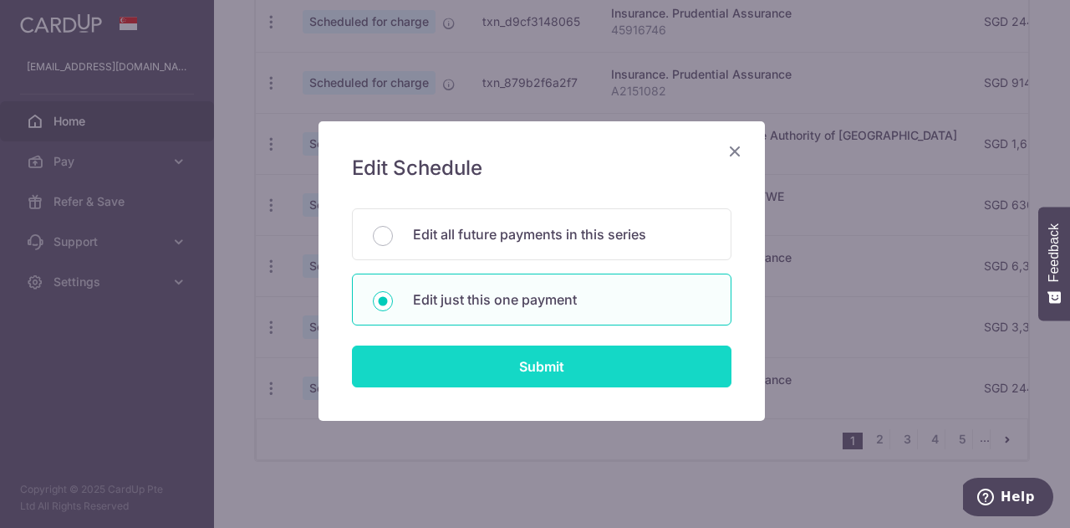
click at [520, 375] on input "Submit" at bounding box center [542, 366] width 380 height 42
radio input "true"
type input "244.47"
type input "[DATE]"
type input "45916746"
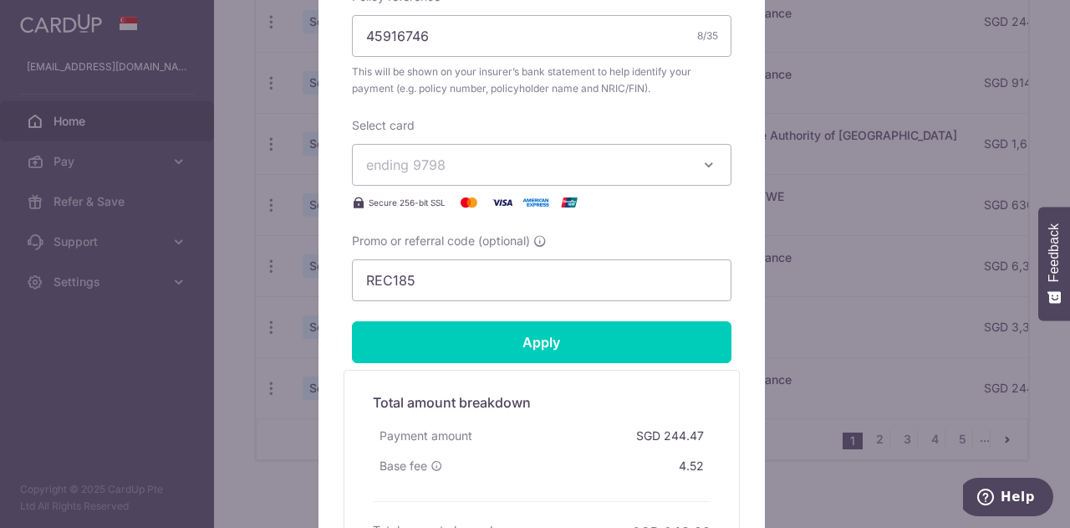
scroll to position [669, 0]
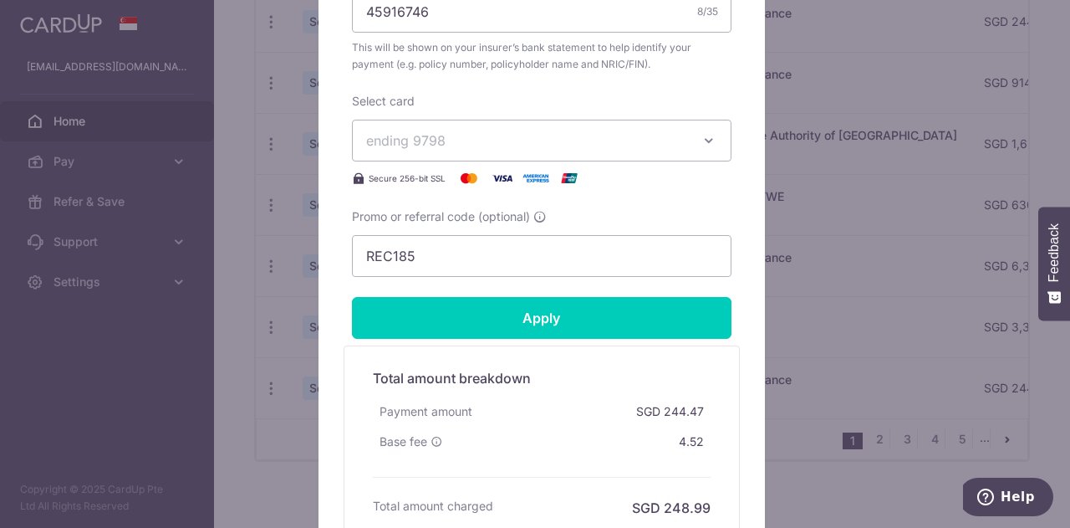
click at [532, 141] on span "ending 9798" at bounding box center [526, 140] width 321 height 20
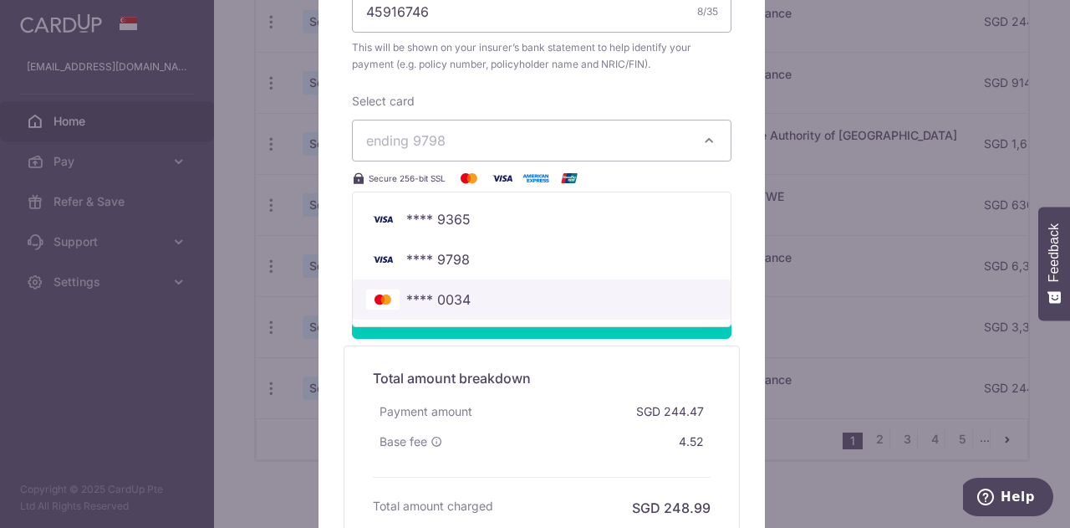
click at [447, 293] on span "**** 0034" at bounding box center [438, 299] width 64 height 20
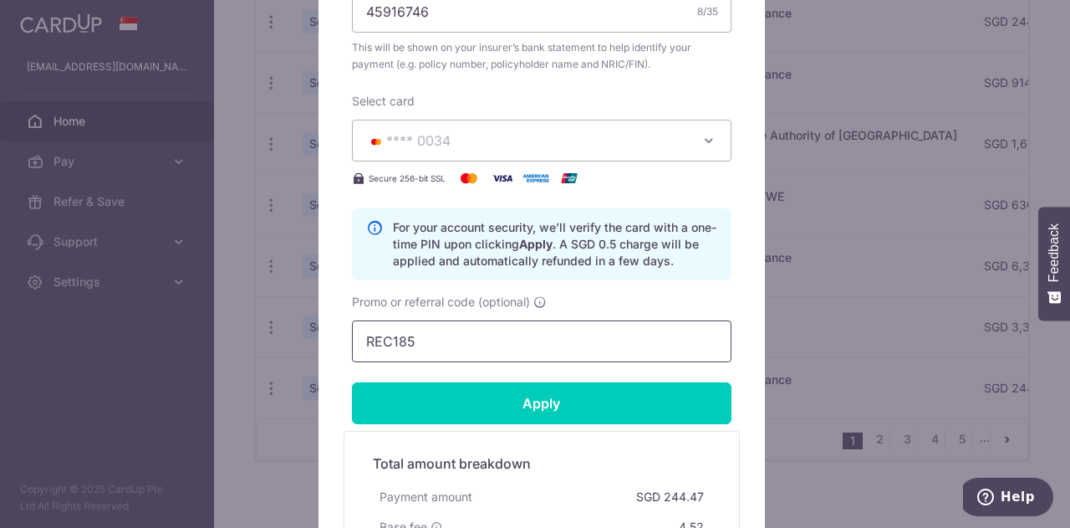
click at [426, 335] on input "REC185" at bounding box center [542, 341] width 380 height 42
paste input "OFF22"
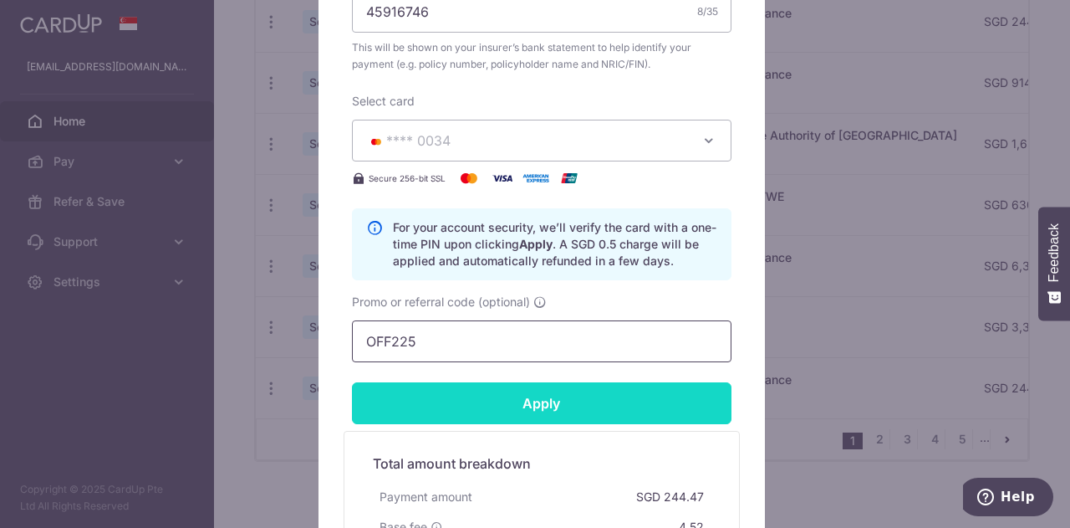
type input "OFF225"
click at [487, 412] on input "Apply" at bounding box center [542, 403] width 380 height 42
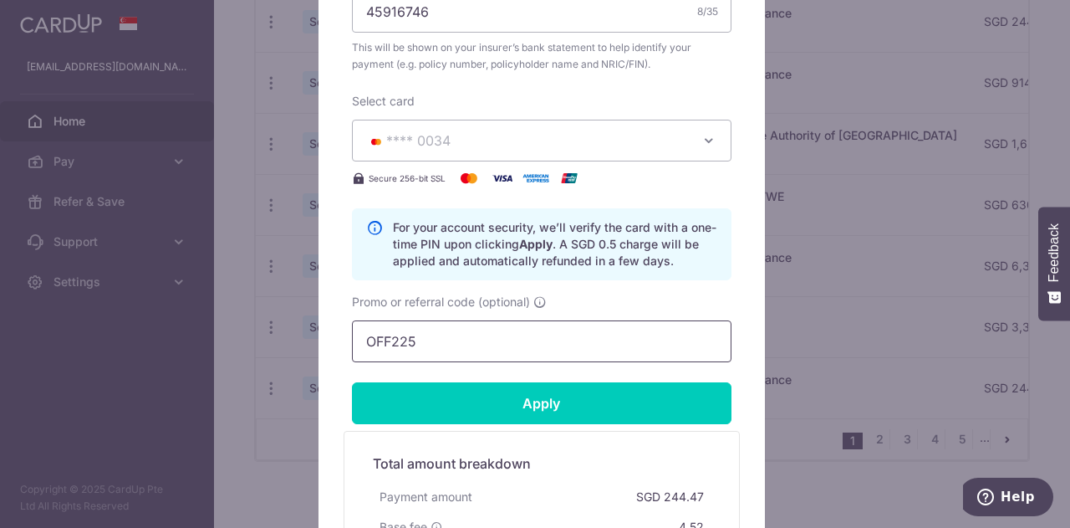
type input "Successfully Applied"
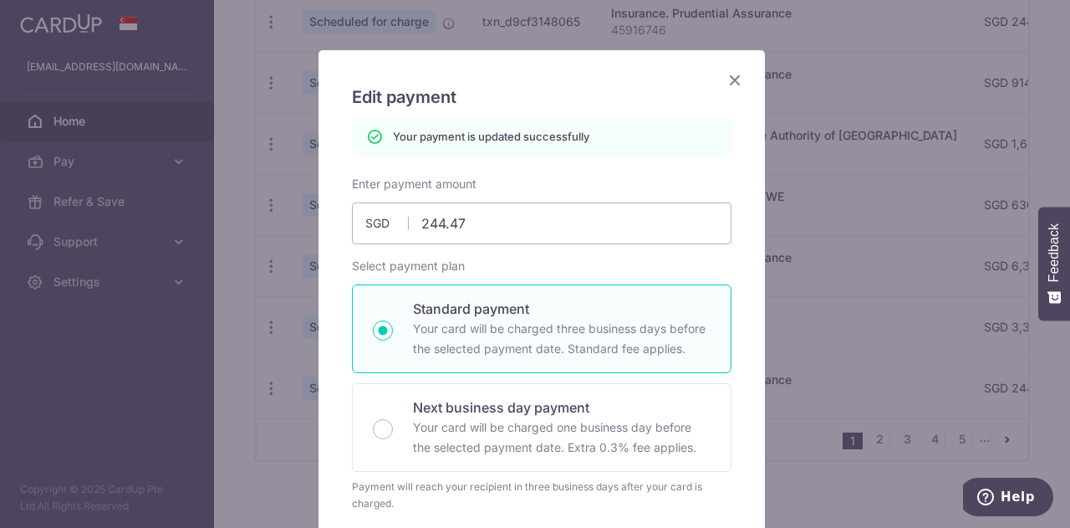
scroll to position [0, 0]
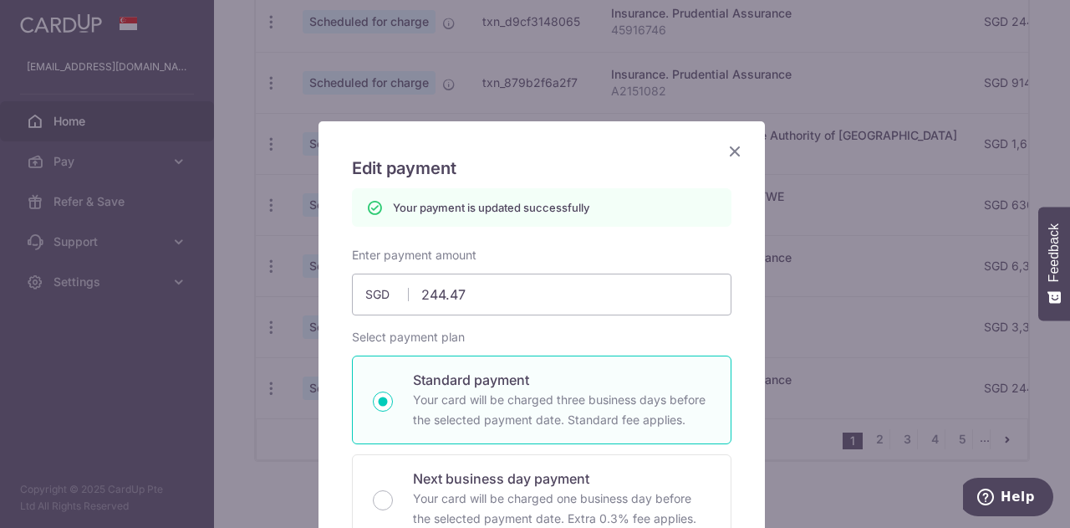
click at [726, 159] on icon "Close" at bounding box center [735, 150] width 20 height 21
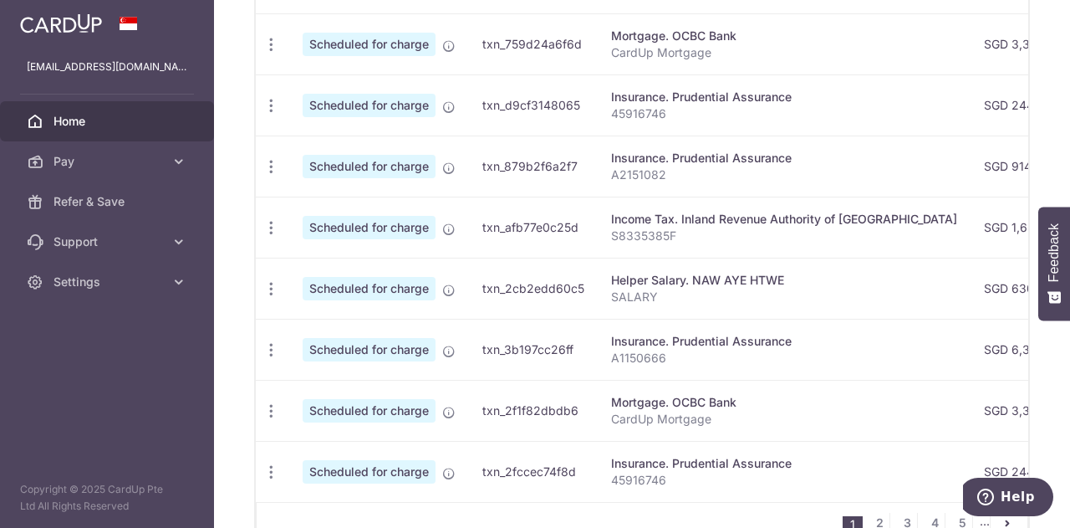
scroll to position [753, 0]
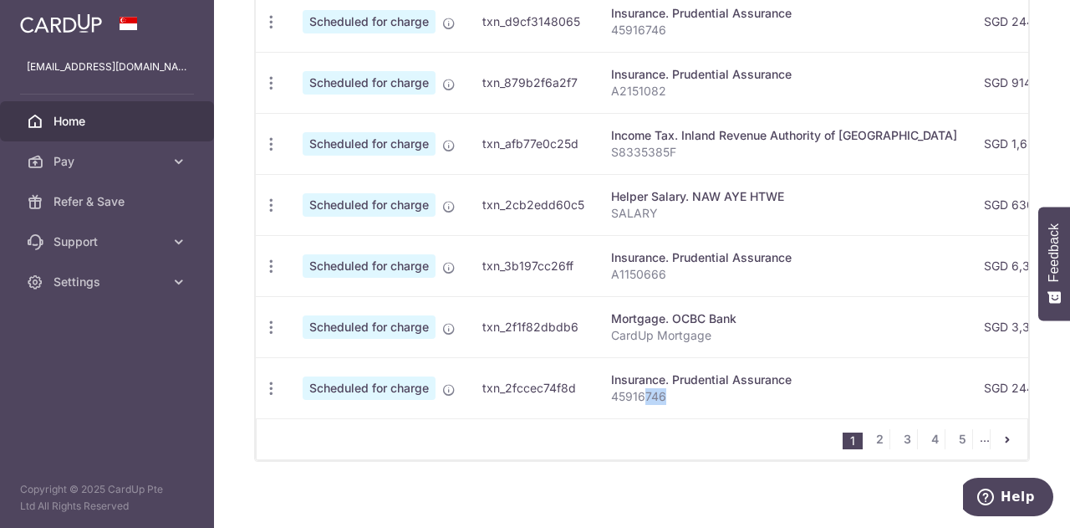
drag, startPoint x: 644, startPoint y: 409, endPoint x: 698, endPoint y: 411, distance: 54.4
click at [698, 411] on div "Status Payment ID Payment details Amount CardUp fee Total amt. Charge date Due …" at bounding box center [642, 91] width 773 height 654
click at [661, 432] on div "1 2 3 4 5 ..." at bounding box center [642, 439] width 773 height 42
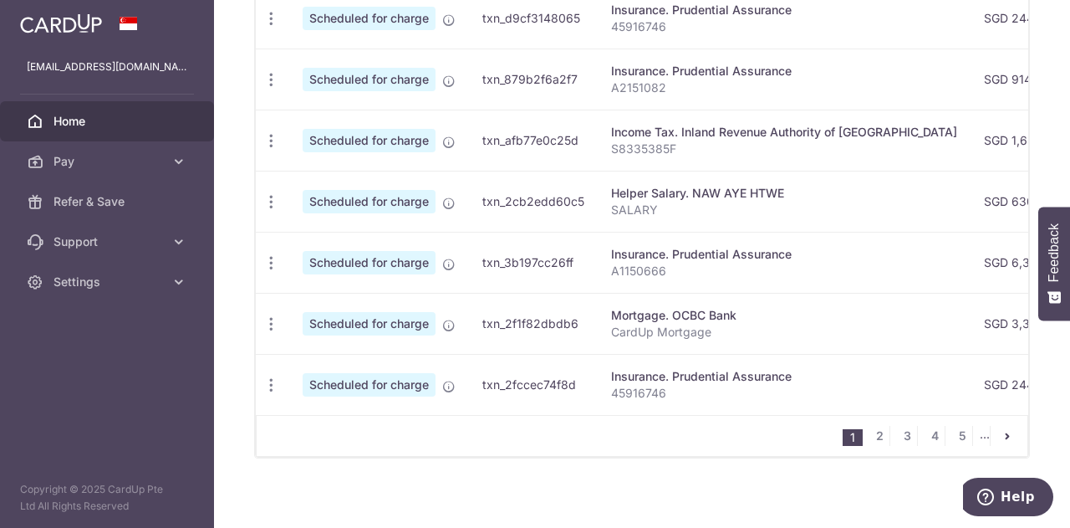
scroll to position [765, 0]
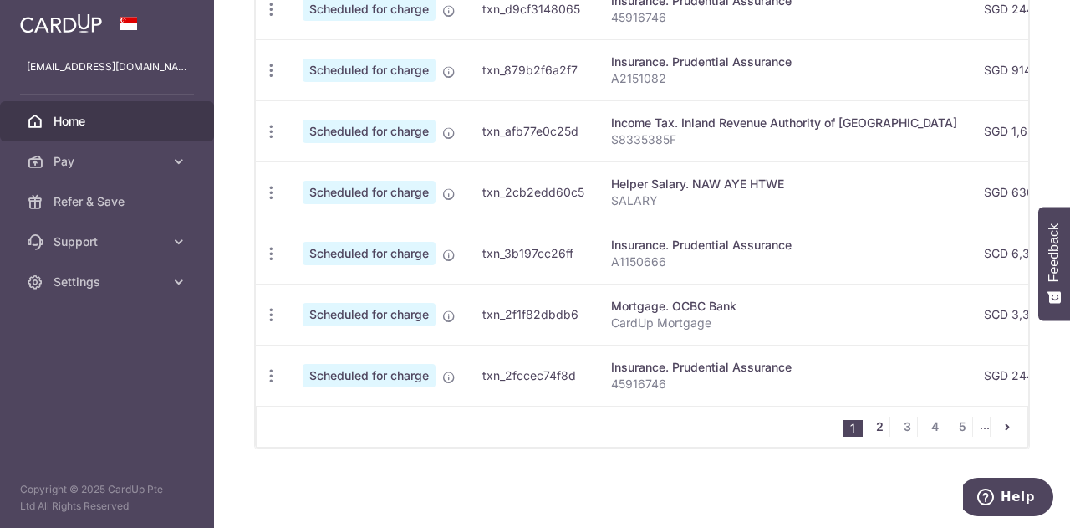
click at [872, 431] on link "2" at bounding box center [880, 426] width 20 height 20
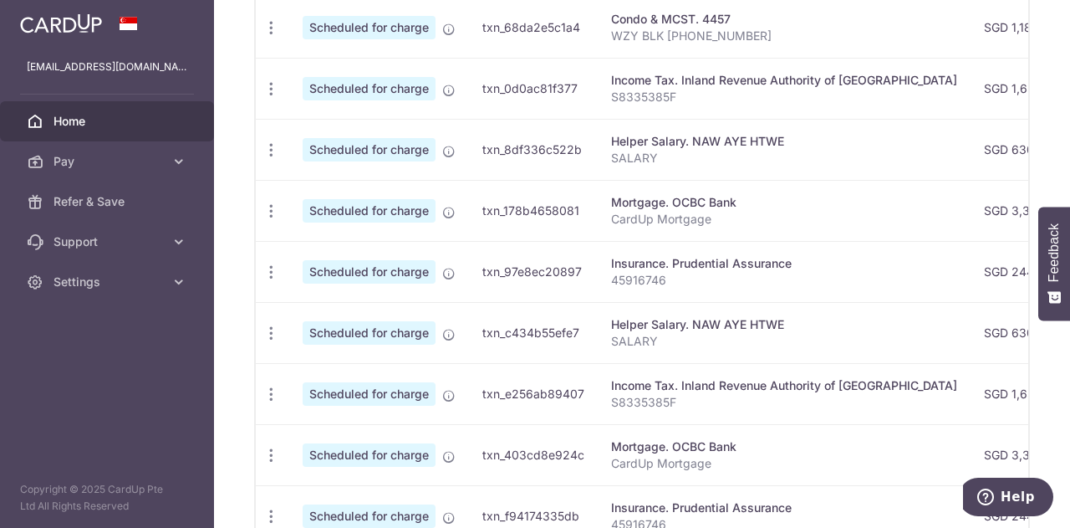
scroll to position [263, 0]
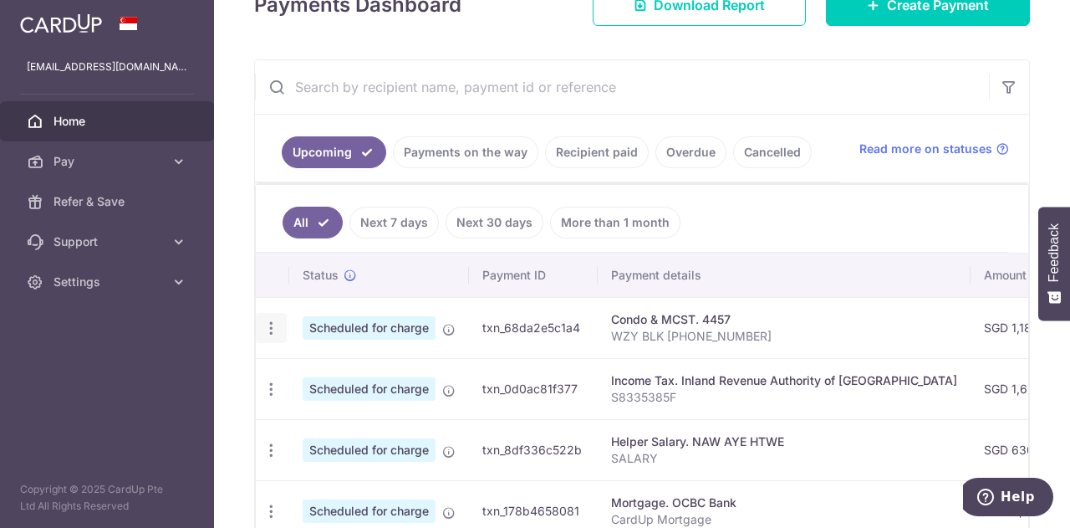
click at [275, 328] on icon "button" at bounding box center [272, 328] width 18 height 18
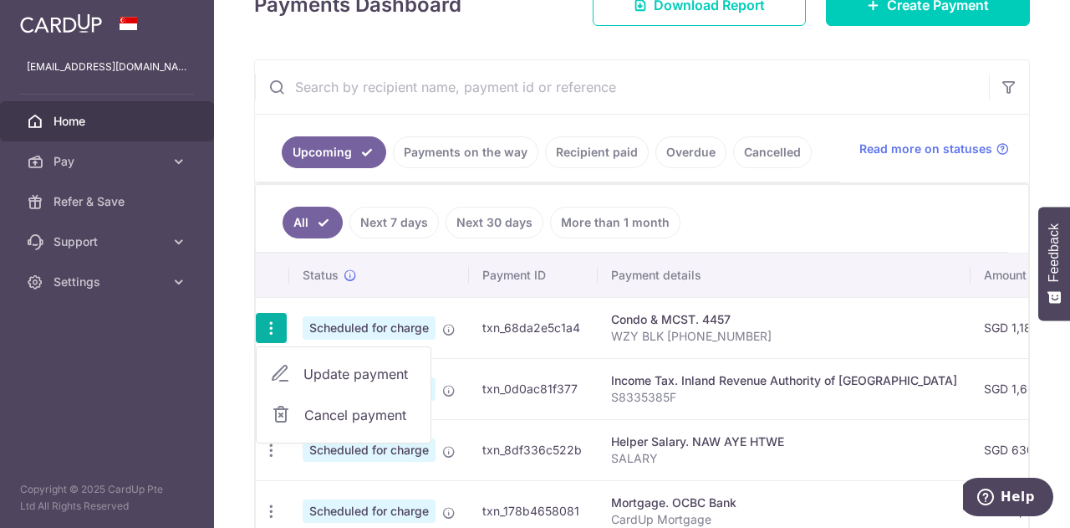
click at [308, 364] on span "Update payment" at bounding box center [361, 374] width 114 height 20
radio input "true"
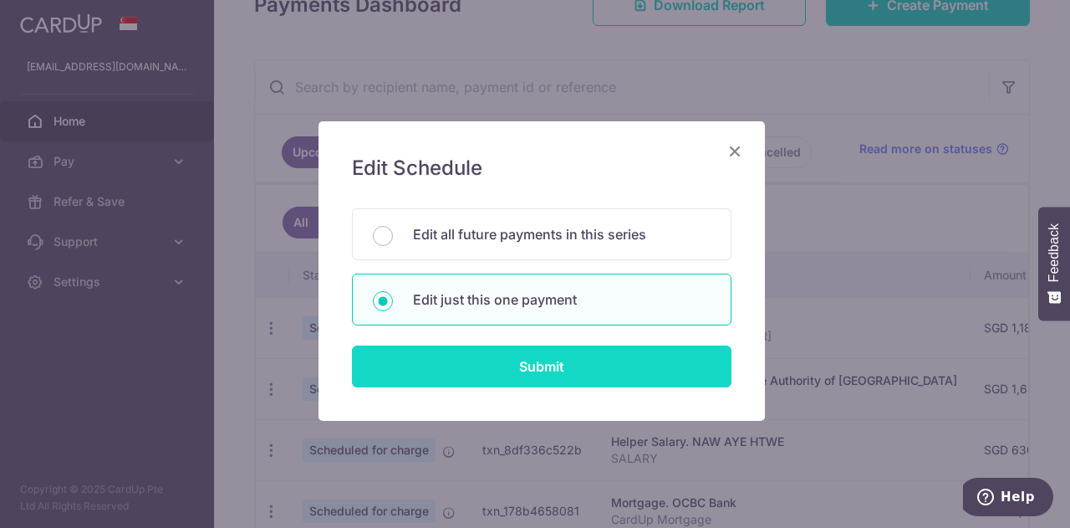
click at [508, 365] on input "Submit" at bounding box center [542, 366] width 380 height 42
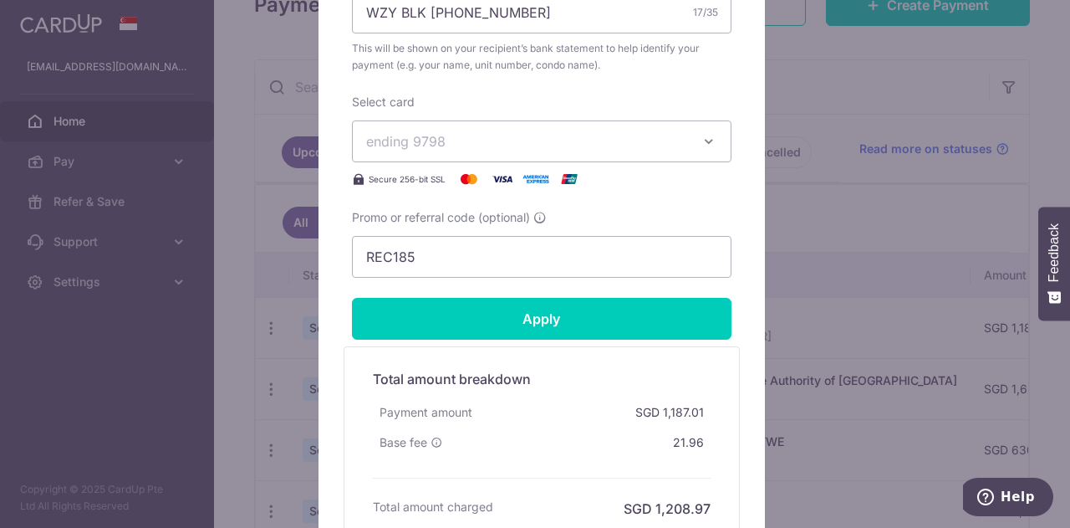
scroll to position [669, 0]
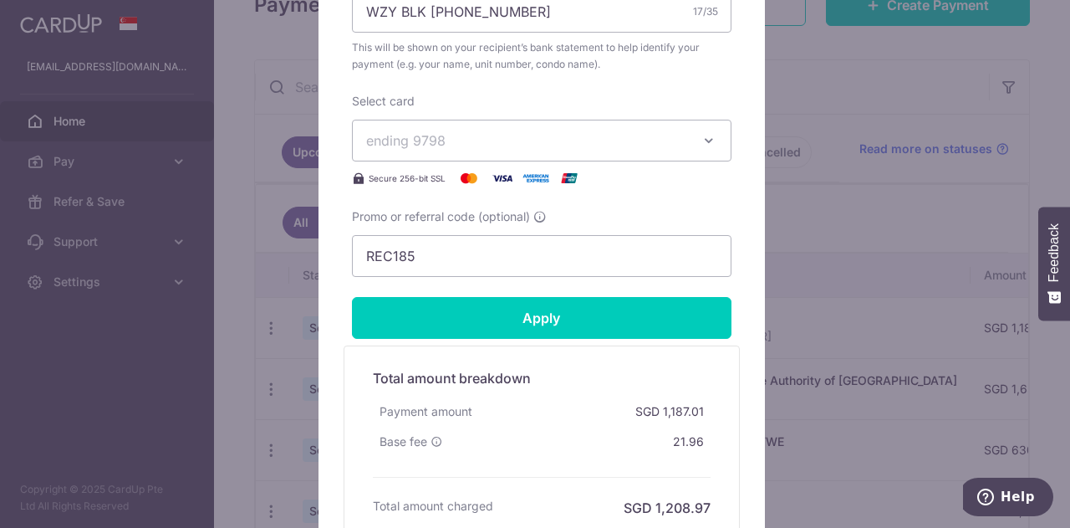
click at [578, 150] on button "ending 9798" at bounding box center [542, 141] width 380 height 42
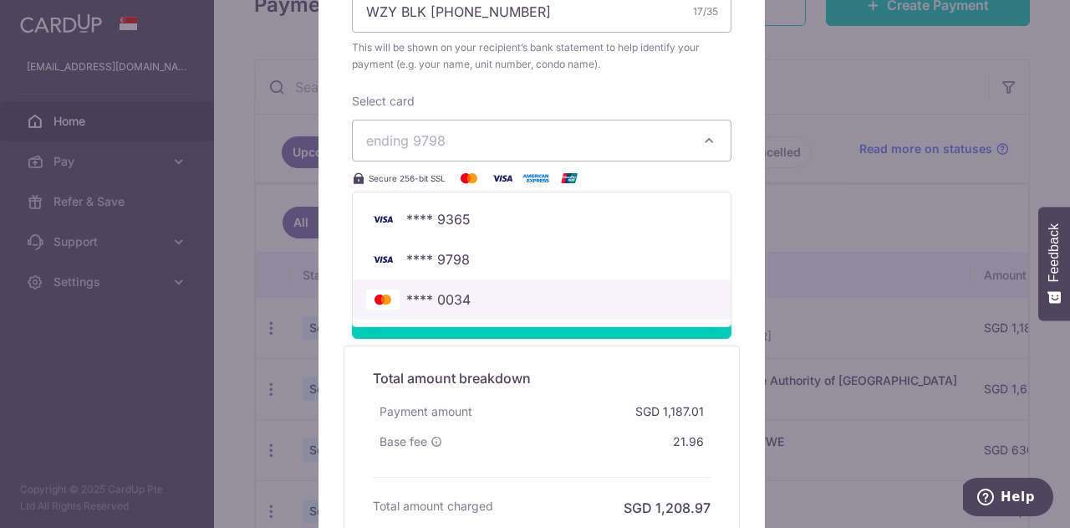
click at [519, 299] on span "**** 0034" at bounding box center [541, 299] width 351 height 20
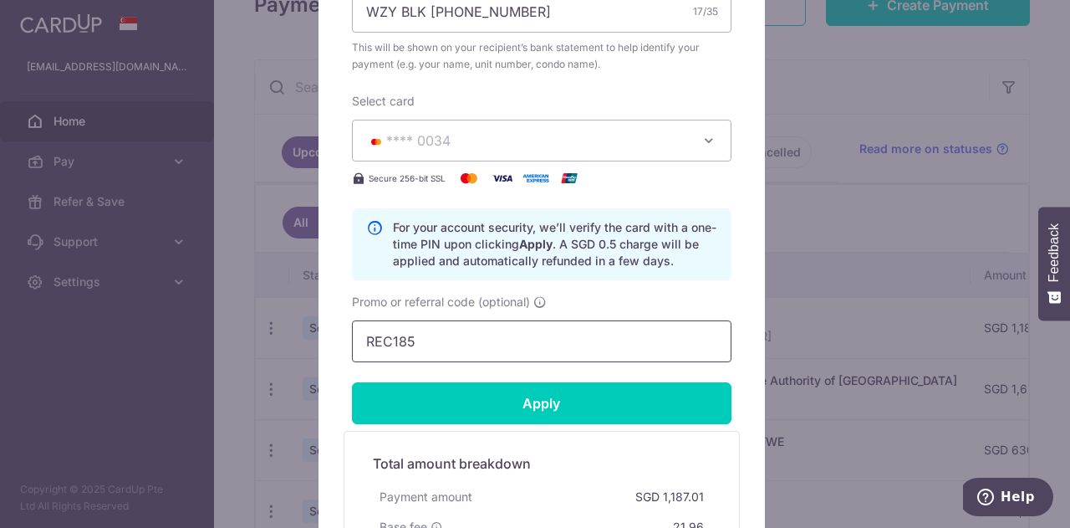
click at [478, 345] on input "REC185" at bounding box center [542, 341] width 380 height 42
paste input "OFF22"
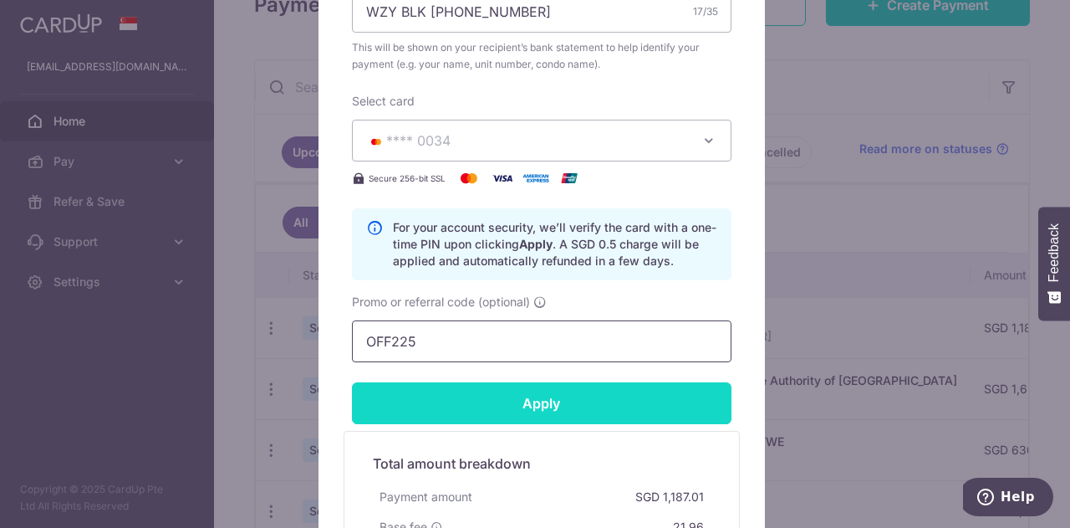
type input "OFF225"
click at [502, 396] on input "Apply" at bounding box center [542, 403] width 380 height 42
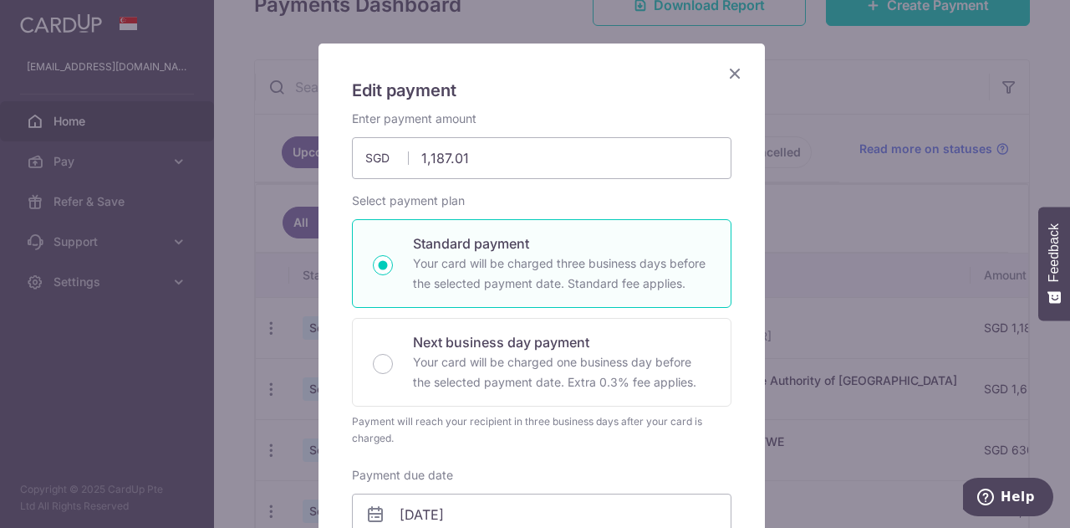
scroll to position [0, 0]
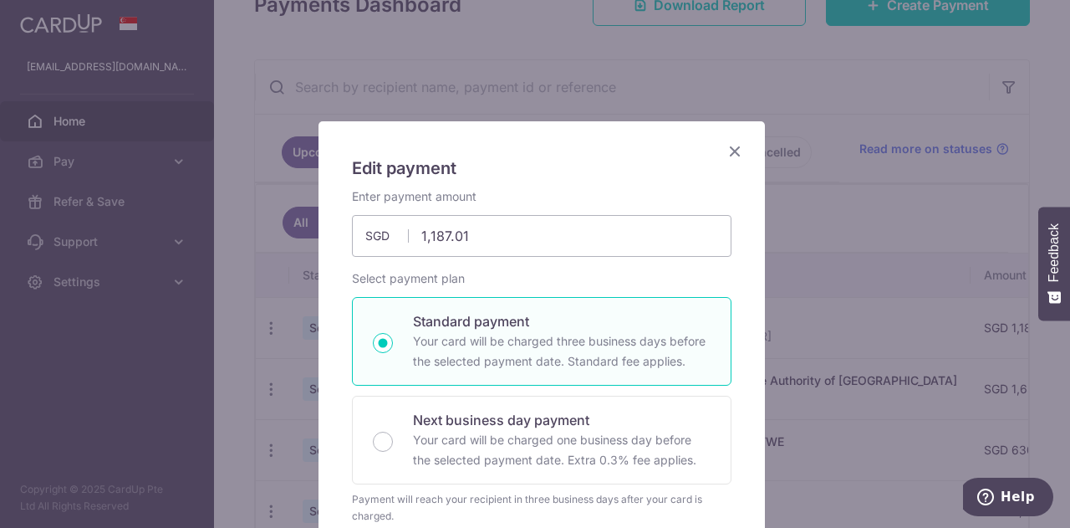
type input "Successfully Applied"
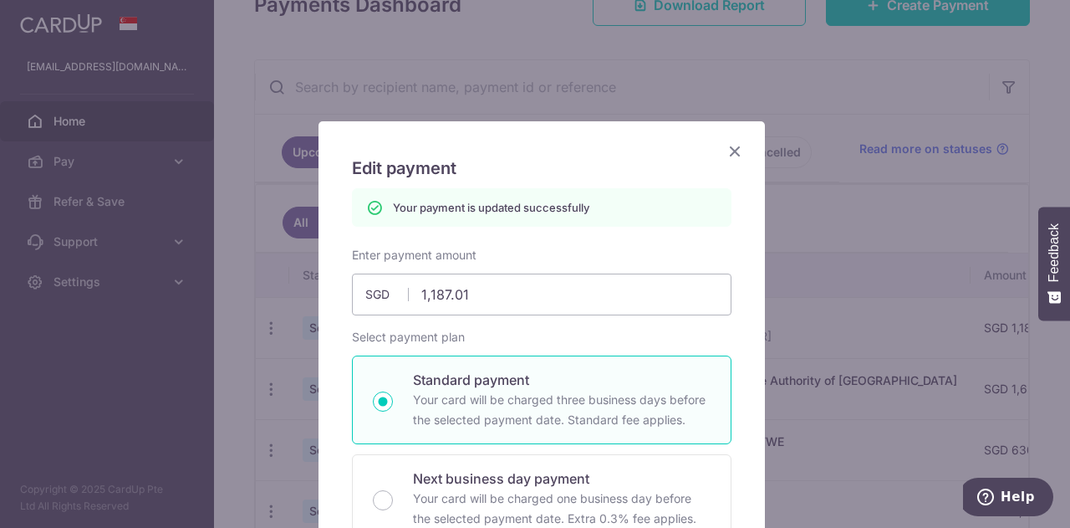
click at [725, 148] on icon "Close" at bounding box center [735, 150] width 20 height 21
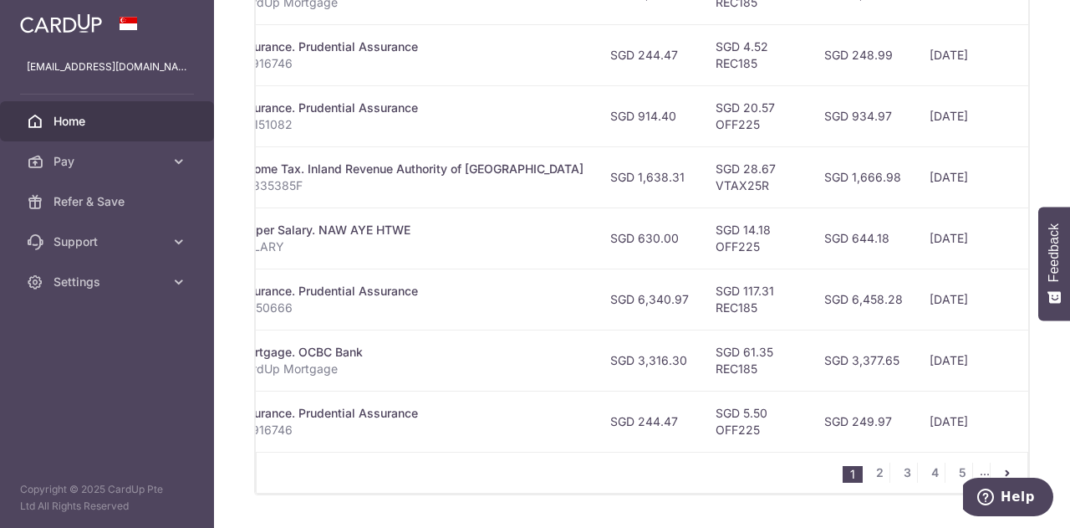
scroll to position [722, 0]
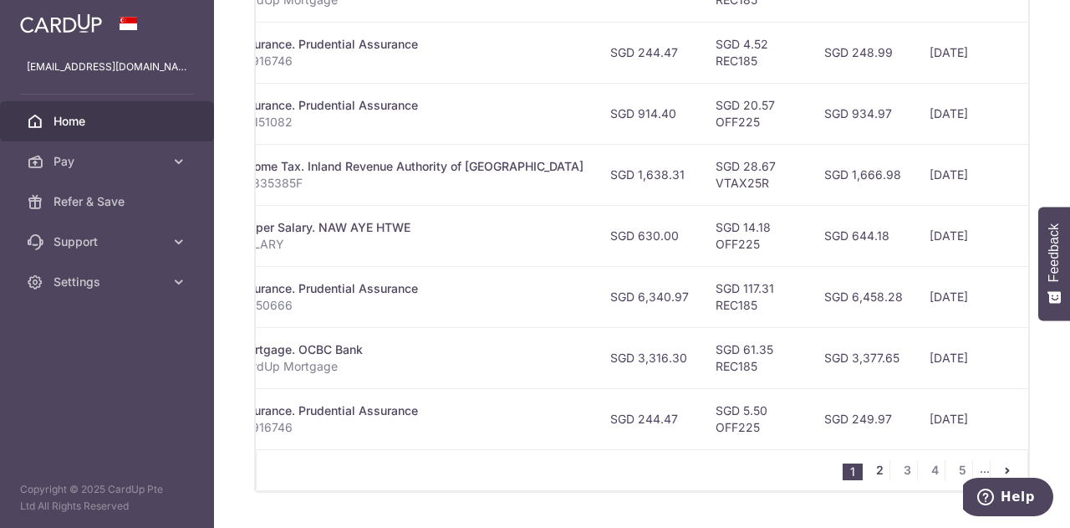
click at [878, 479] on link "2" at bounding box center [880, 470] width 20 height 20
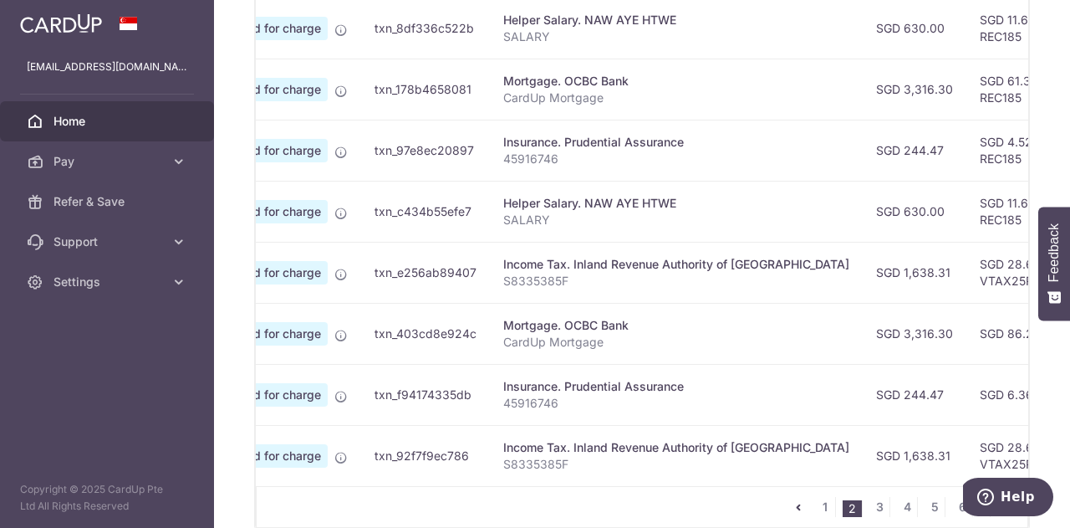
scroll to position [0, 0]
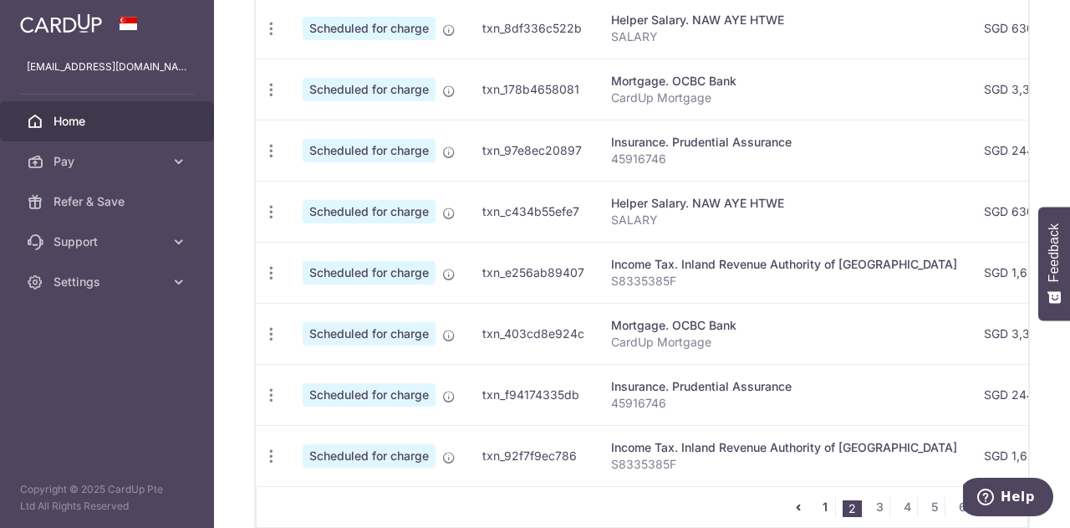
click at [820, 506] on link "1" at bounding box center [825, 507] width 20 height 20
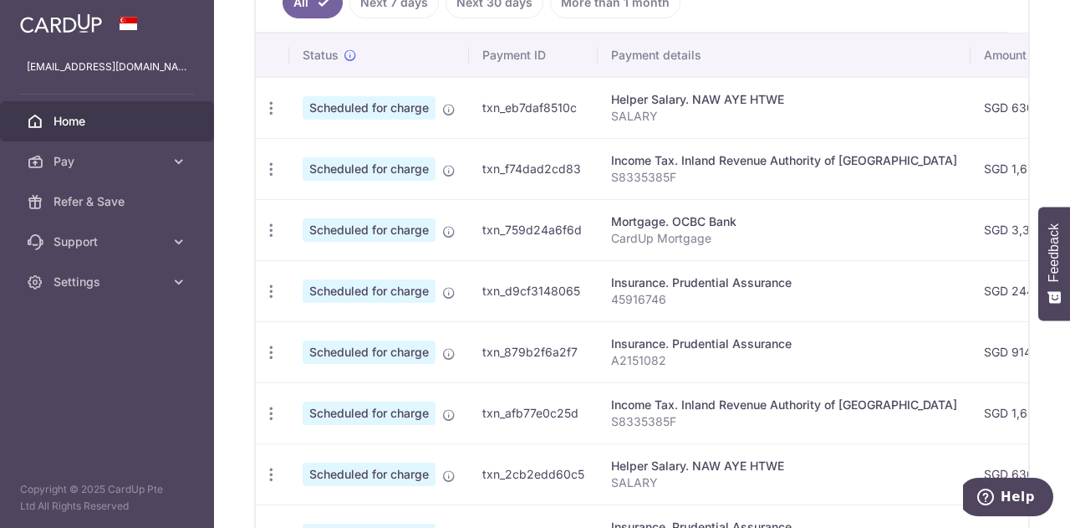
scroll to position [482, 0]
drag, startPoint x: 1059, startPoint y: 283, endPoint x: 1064, endPoint y: 340, distance: 57.1
click at [1064, 340] on body "[EMAIL_ADDRESS][DOMAIN_NAME] Home Pay Payments Recipients Cards Refer & Save Su…" at bounding box center [535, 264] width 1070 height 528
click at [687, 432] on td "Income Tax. Inland Revenue Authority of [GEOGRAPHIC_DATA] S8335385F" at bounding box center [784, 414] width 373 height 61
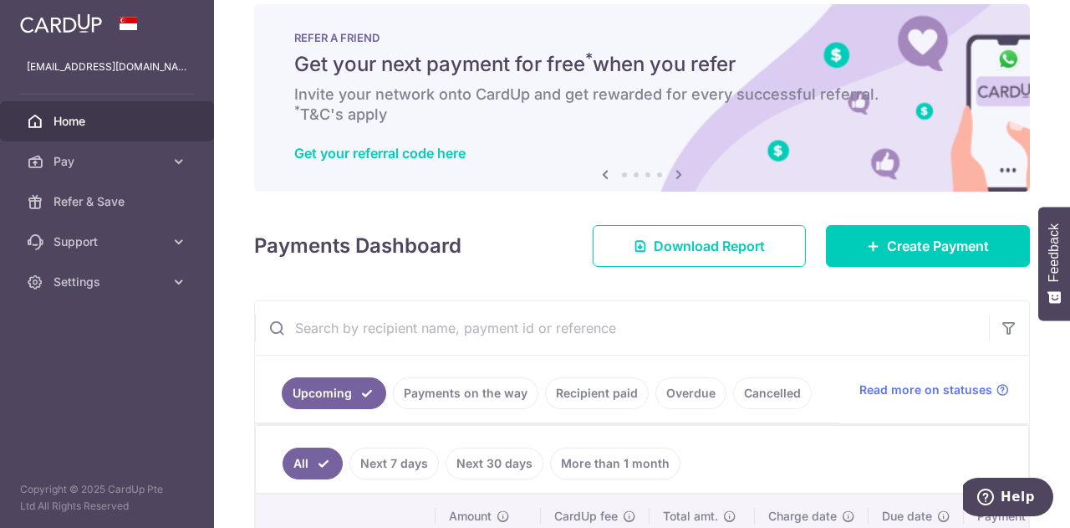
scroll to position [0, 0]
